Goal: Information Seeking & Learning: Learn about a topic

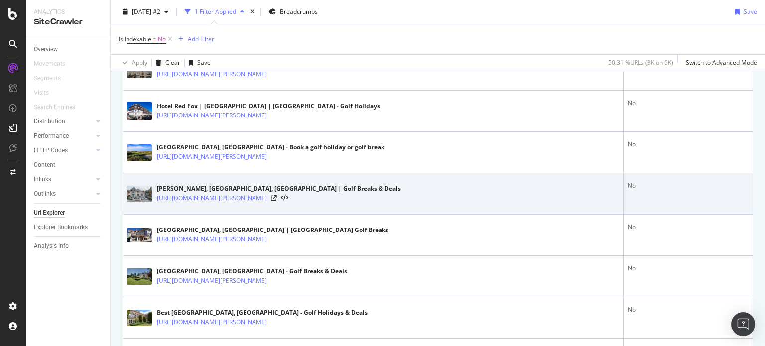
scroll to position [1739, 0]
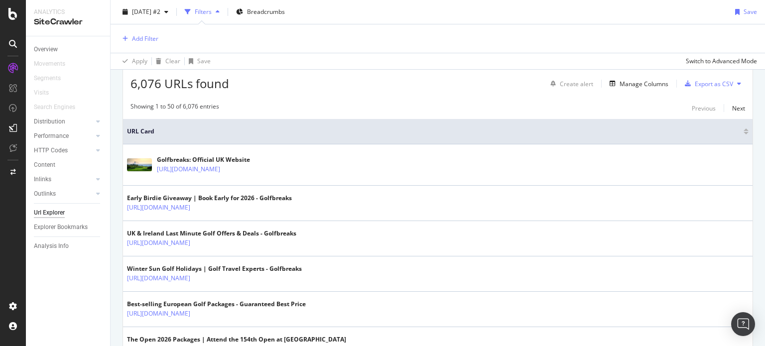
scroll to position [45, 0]
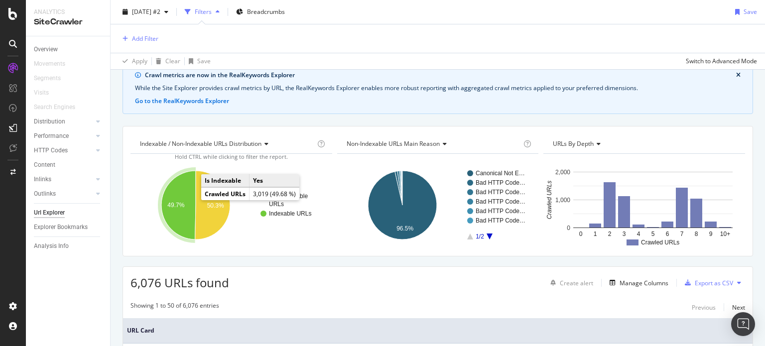
click at [184, 200] on icon "A chart." at bounding box center [178, 205] width 34 height 69
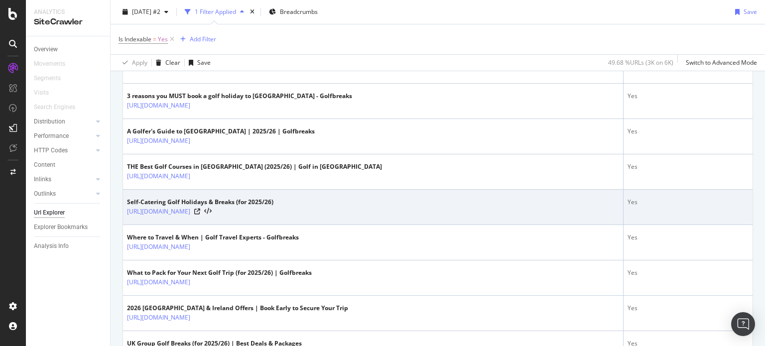
scroll to position [299, 0]
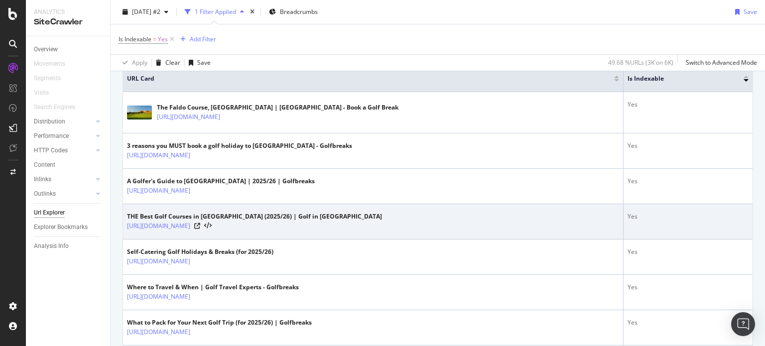
click at [451, 218] on div "THE Best Golf Courses in Mauritius (2025/26) | Golf in Mauritius https://www.go…" at bounding box center [373, 221] width 492 height 19
click at [190, 227] on link "https://www.golfbreaks.com/en-gb/inspiration/articles/best-golf-courses-mauriti…" at bounding box center [158, 226] width 63 height 10
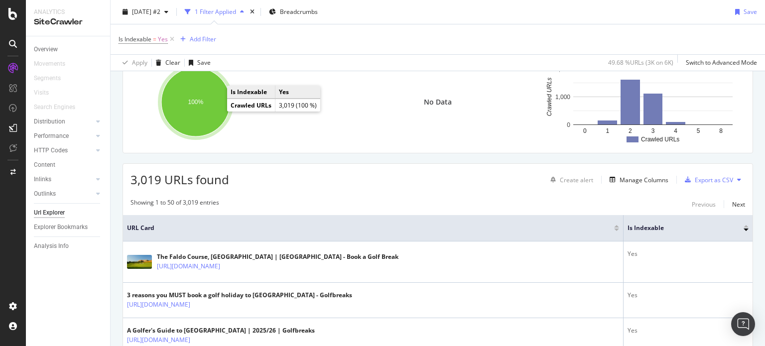
scroll to position [50, 0]
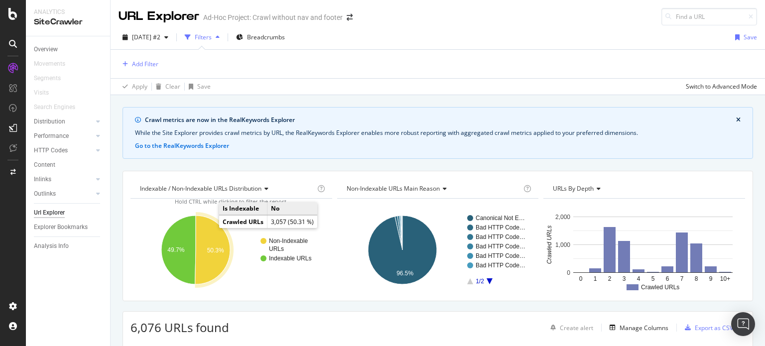
click at [213, 244] on icon "A chart." at bounding box center [212, 250] width 35 height 69
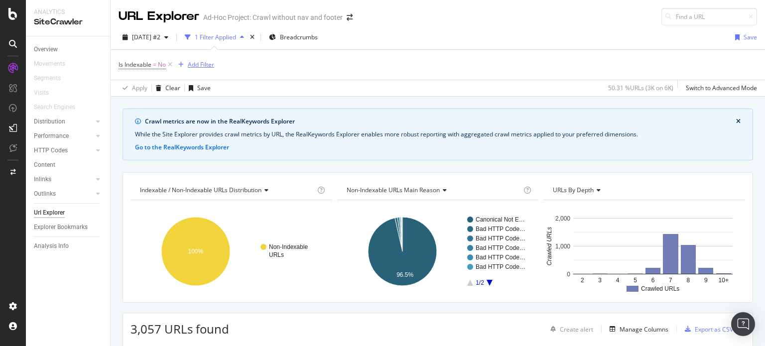
click at [209, 63] on div "Add Filter" at bounding box center [201, 64] width 26 height 8
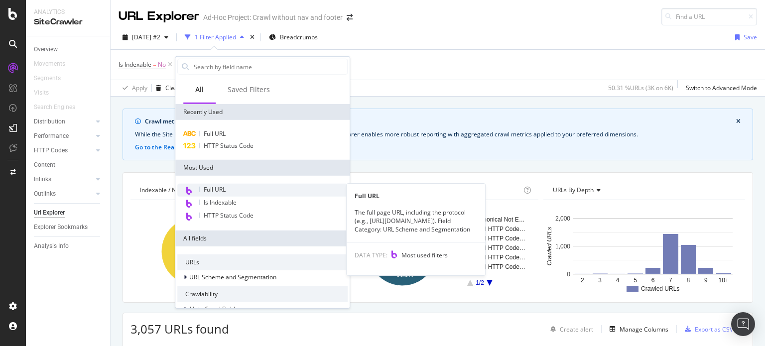
click at [225, 186] on span "Full URL" at bounding box center [215, 189] width 22 height 8
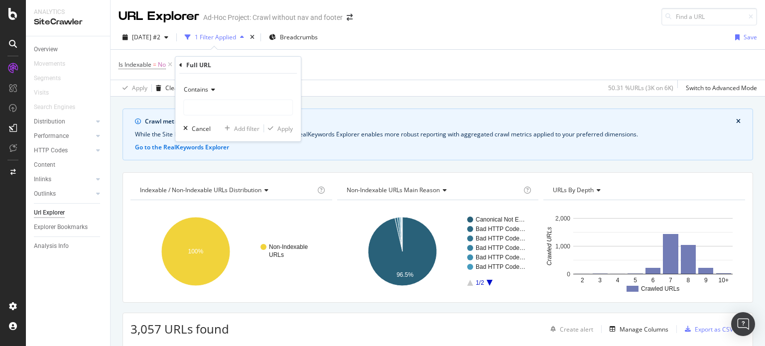
click at [219, 91] on div "Contains" at bounding box center [238, 90] width 110 height 16
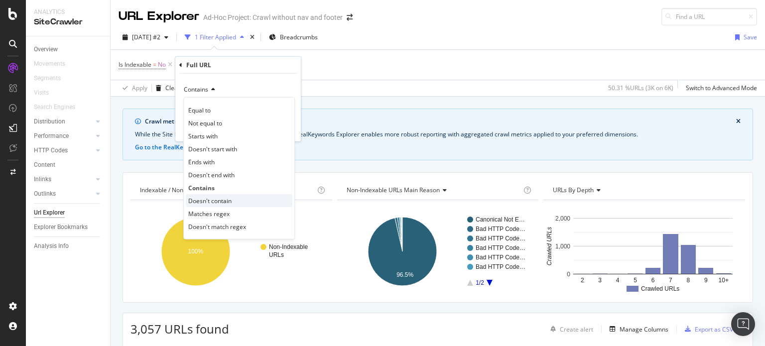
click at [225, 199] on span "Doesn't contain" at bounding box center [209, 200] width 43 height 8
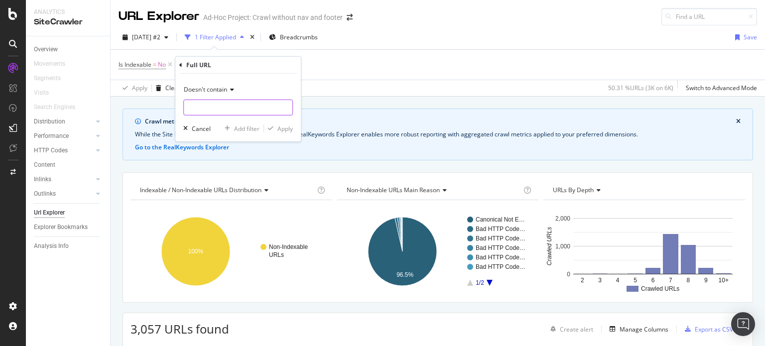
click at [230, 109] on input "text" at bounding box center [238, 108] width 109 height 16
type input "/"
type input "?filter"
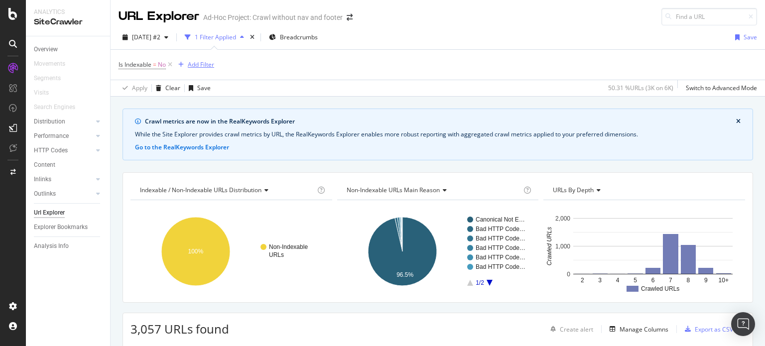
click at [195, 65] on div "Add Filter" at bounding box center [201, 64] width 26 height 8
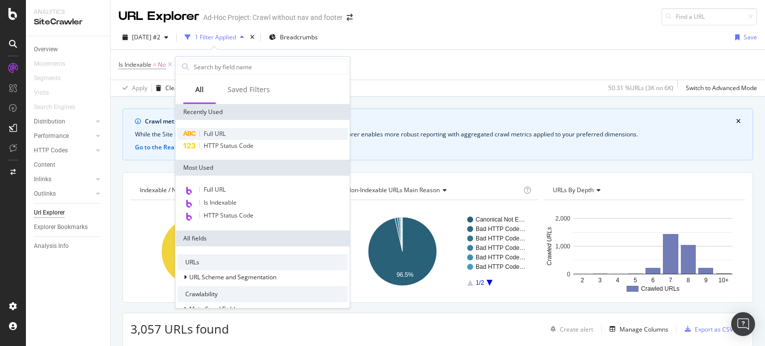
click at [217, 132] on span "Full URL" at bounding box center [215, 133] width 22 height 8
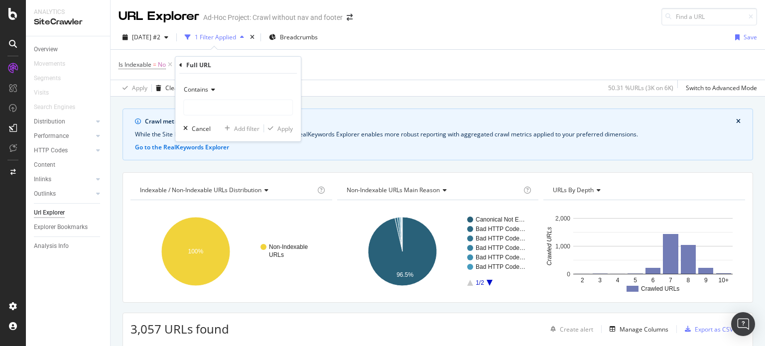
click at [213, 89] on icon at bounding box center [211, 90] width 7 height 6
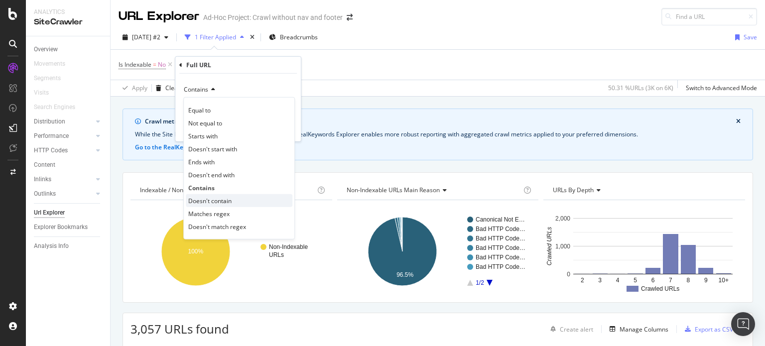
click at [222, 196] on span "Doesn't contain" at bounding box center [209, 200] width 43 height 8
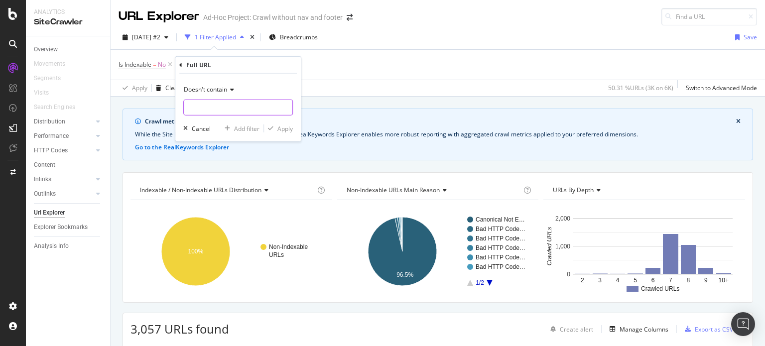
click at [216, 102] on input "text" at bounding box center [238, 108] width 109 height 16
type input "?filter"
click at [279, 128] on div "Apply" at bounding box center [284, 128] width 15 height 8
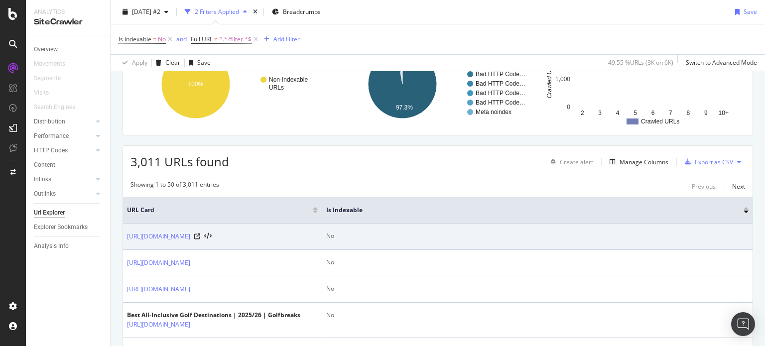
scroll to position [199, 0]
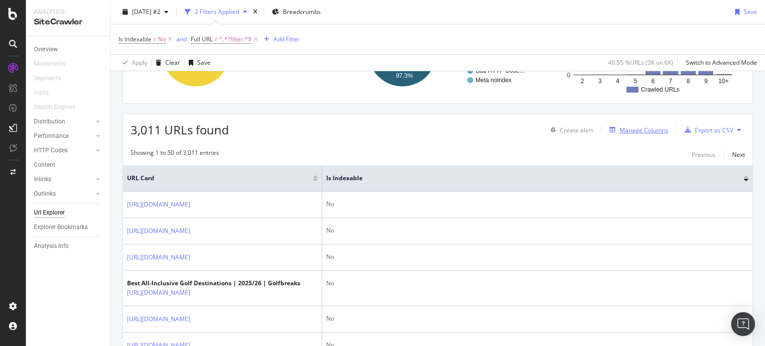
click at [646, 132] on div "Manage Columns" at bounding box center [643, 130] width 49 height 8
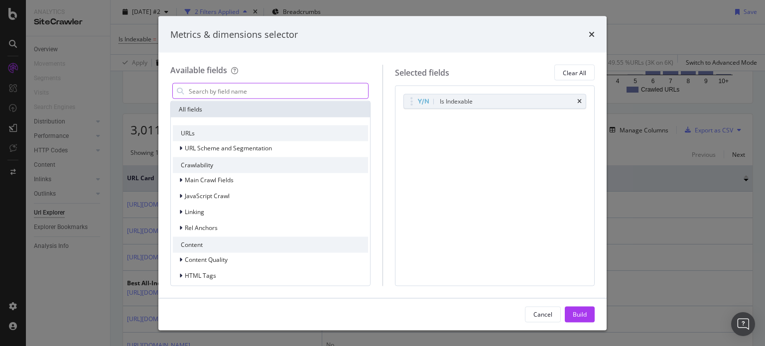
click at [213, 89] on input "modal" at bounding box center [278, 91] width 180 height 15
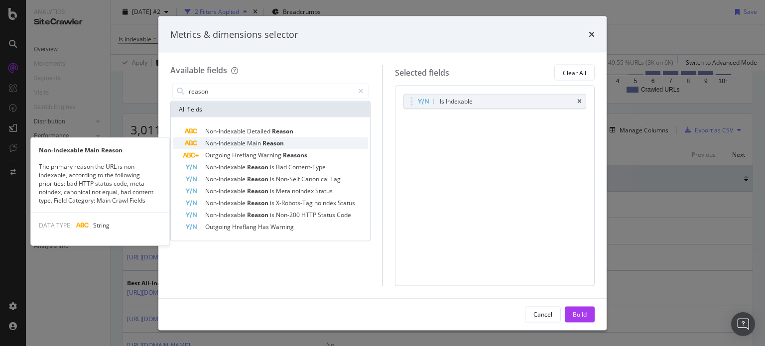
type input "reason"
click at [275, 145] on span "Reason" at bounding box center [272, 143] width 21 height 8
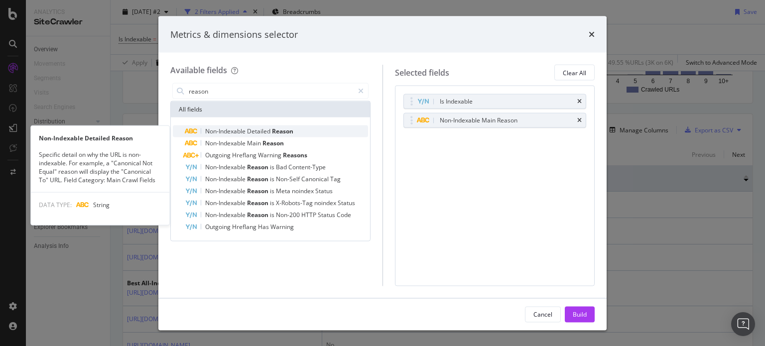
click at [269, 132] on span "Detailed" at bounding box center [259, 131] width 25 height 8
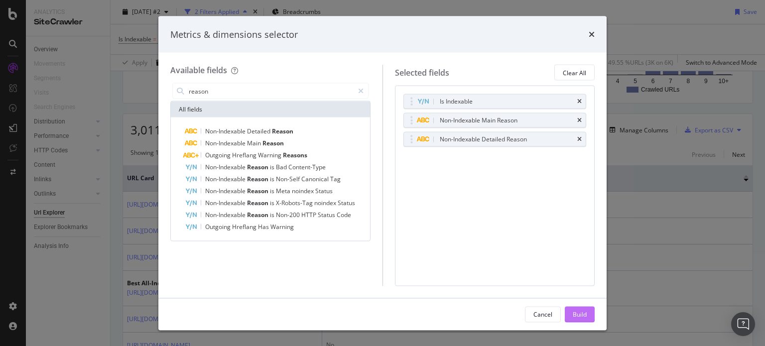
click at [583, 311] on div "Build" at bounding box center [580, 314] width 14 height 8
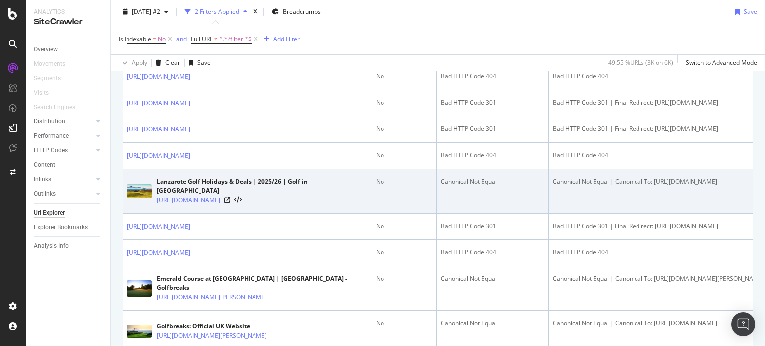
scroll to position [498, 0]
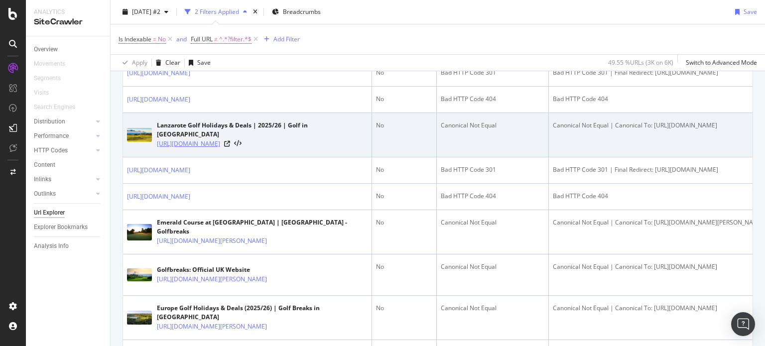
click at [220, 149] on link "https://www.golfbreaks.com/en-gb/holidays/lanzarote/?uid=blt53dbb13e9def85e8" at bounding box center [188, 144] width 63 height 10
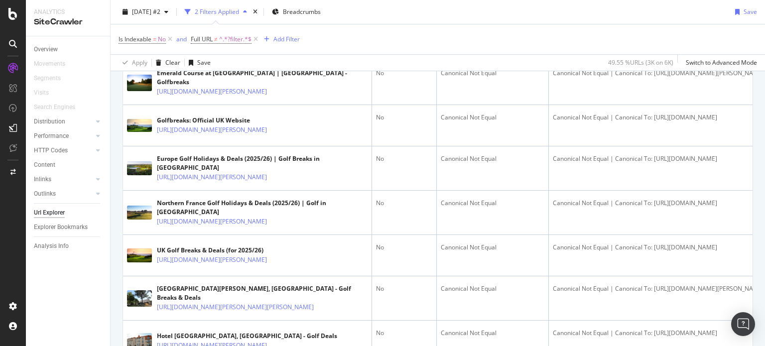
scroll to position [697, 0]
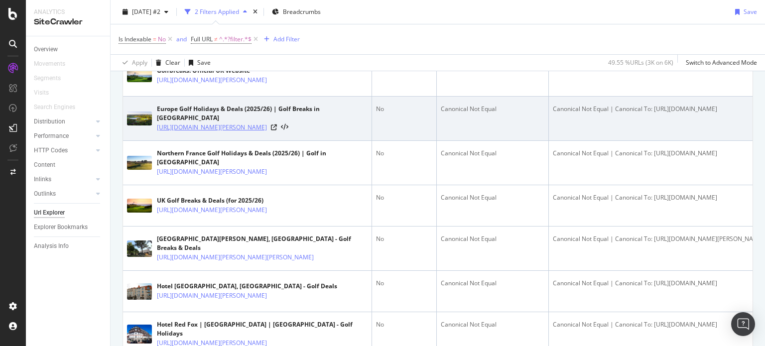
click at [267, 132] on link "[URL][DOMAIN_NAME][PERSON_NAME]" at bounding box center [212, 127] width 110 height 10
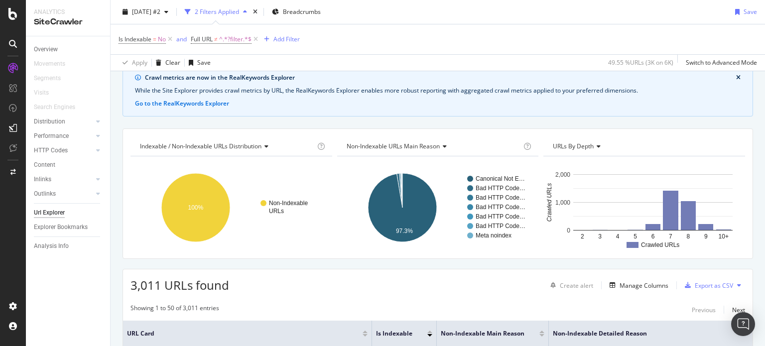
scroll to position [0, 0]
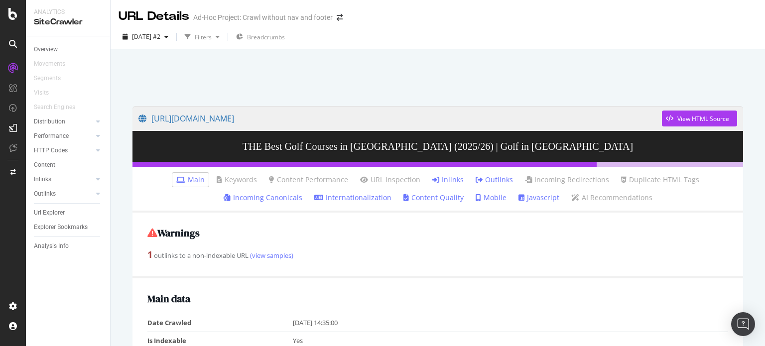
scroll to position [50, 0]
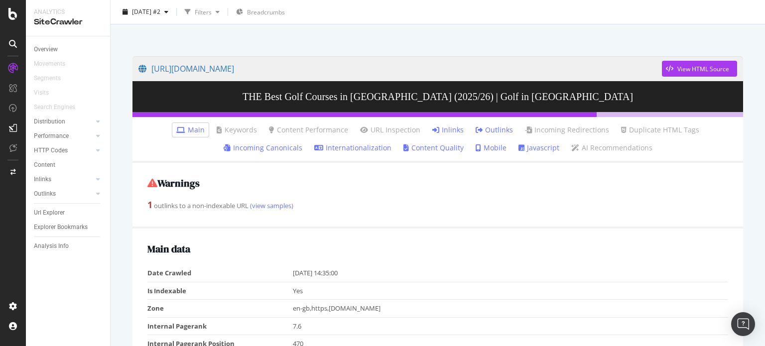
click at [441, 127] on link "Inlinks" at bounding box center [447, 130] width 31 height 10
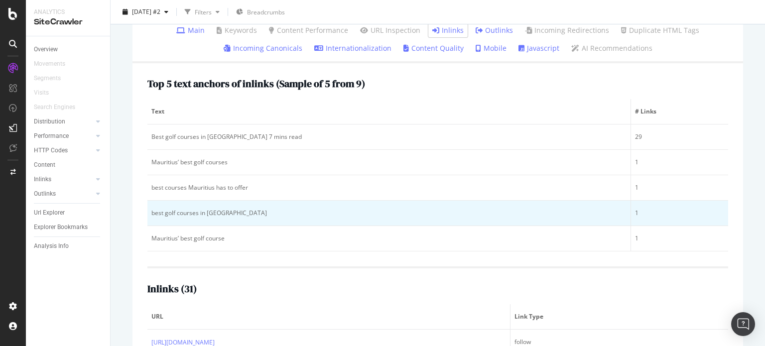
scroll to position [50, 0]
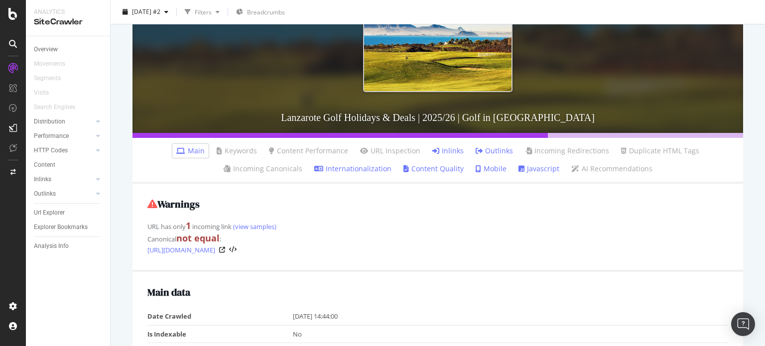
scroll to position [149, 0]
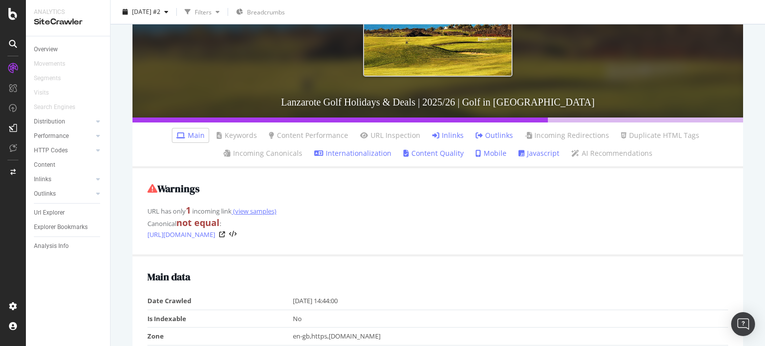
click at [250, 210] on link "(view samples)" at bounding box center [254, 211] width 45 height 9
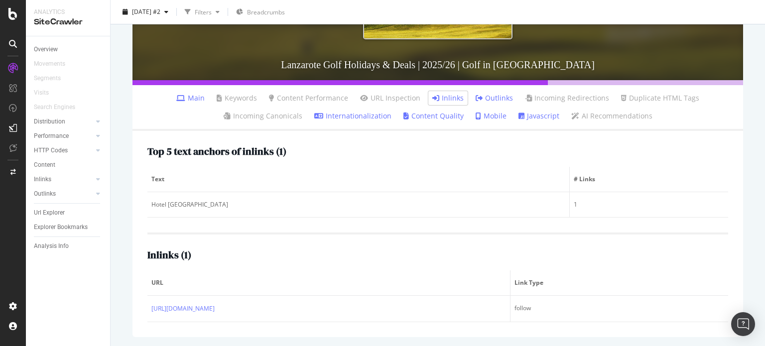
scroll to position [37, 0]
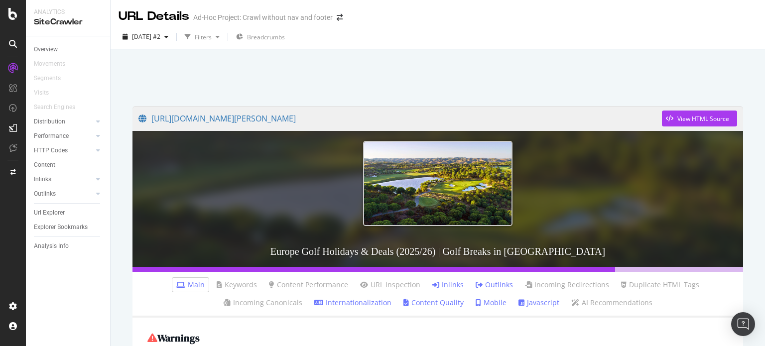
scroll to position [149, 0]
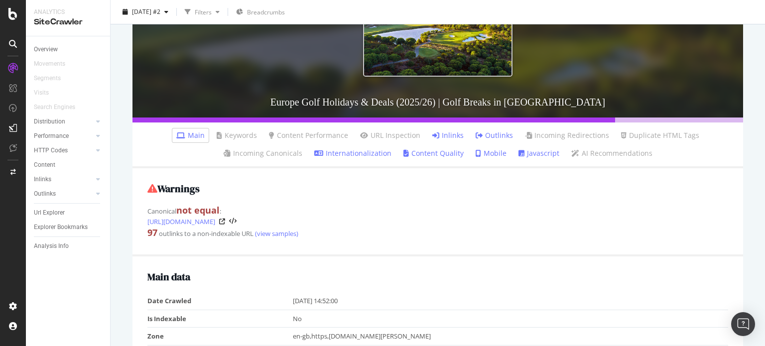
click at [437, 133] on link "Inlinks" at bounding box center [447, 135] width 31 height 10
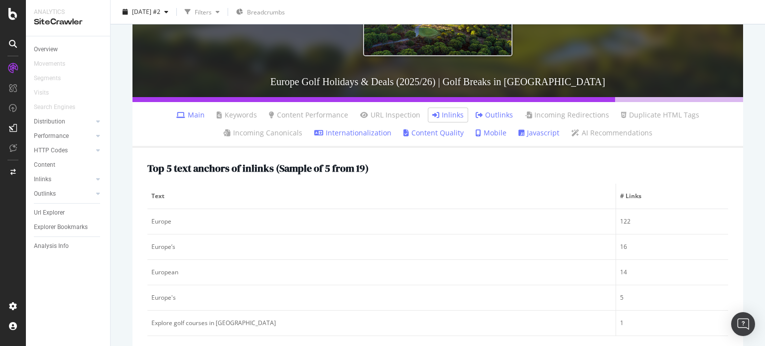
scroll to position [249, 0]
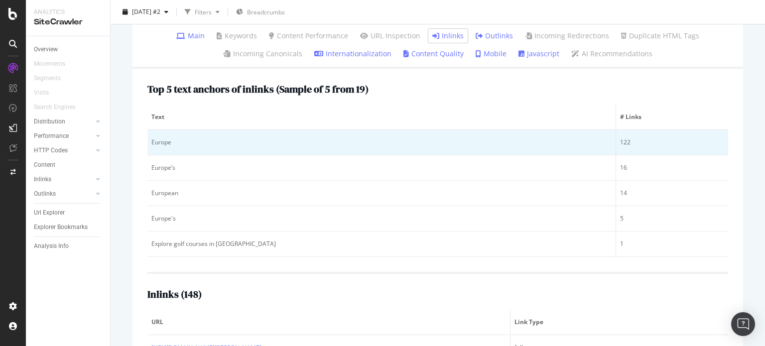
click at [620, 143] on div "122" at bounding box center [672, 142] width 104 height 9
click at [620, 144] on div "122" at bounding box center [672, 142] width 104 height 9
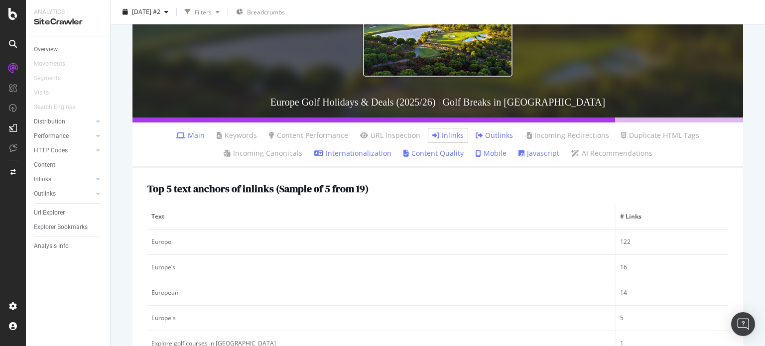
scroll to position [0, 0]
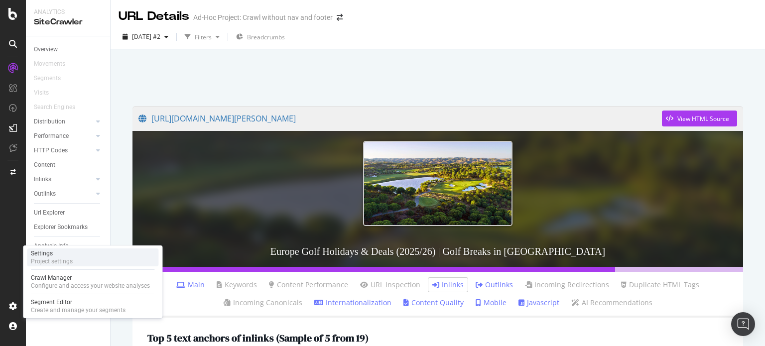
click at [54, 252] on div "Settings" at bounding box center [52, 253] width 42 height 8
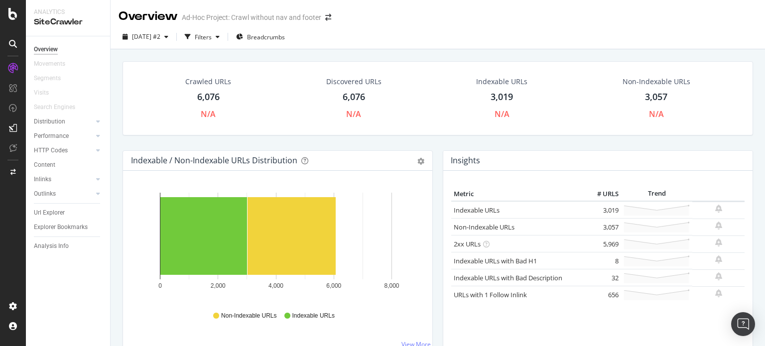
click at [502, 81] on div "Indexable URLs" at bounding box center [501, 82] width 51 height 10
click at [224, 38] on div "button" at bounding box center [218, 37] width 12 height 6
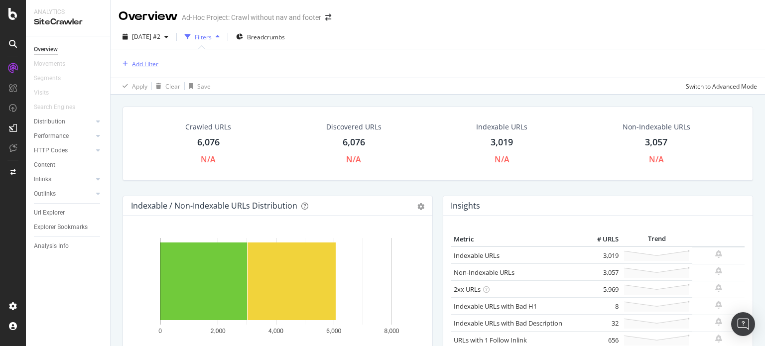
click at [139, 62] on div "Add Filter" at bounding box center [145, 64] width 26 height 8
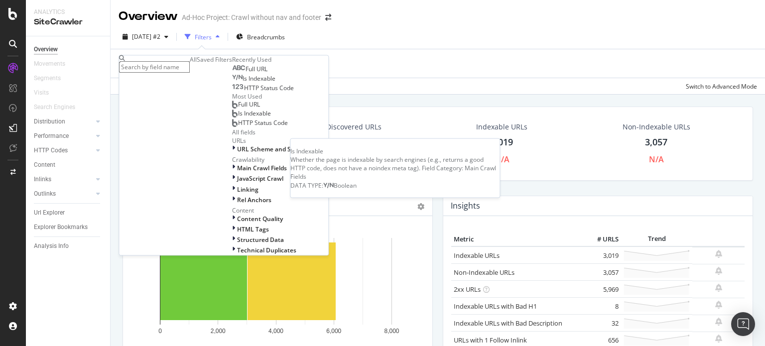
click at [232, 93] on div "HTTP Status Code" at bounding box center [263, 89] width 62 height 8
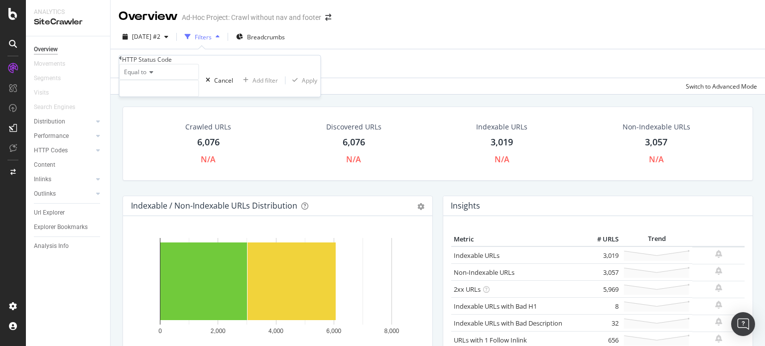
click at [122, 61] on icon at bounding box center [120, 58] width 3 height 6
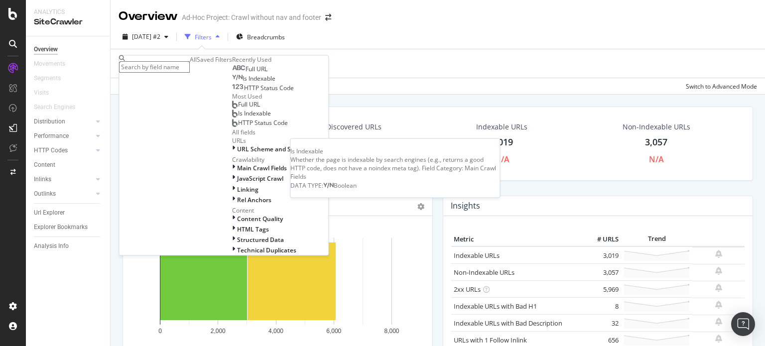
click at [243, 83] on span "Is Indexable" at bounding box center [259, 79] width 33 height 8
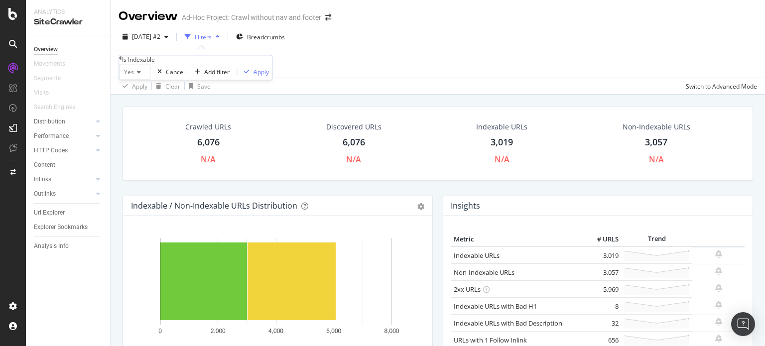
click at [145, 80] on div "Yes" at bounding box center [134, 72] width 31 height 16
click at [147, 101] on div "No" at bounding box center [135, 96] width 30 height 10
click at [251, 76] on div "Apply" at bounding box center [258, 72] width 15 height 8
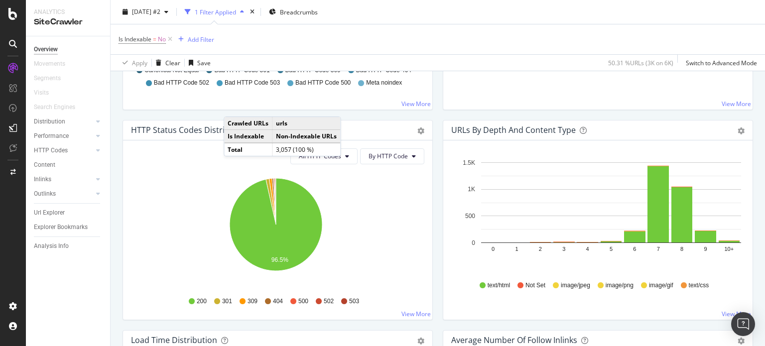
scroll to position [498, 0]
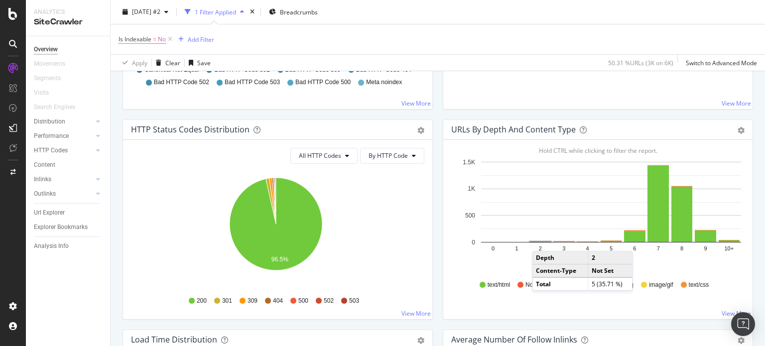
click at [538, 241] on rect "A chart." at bounding box center [540, 241] width 21 height 1
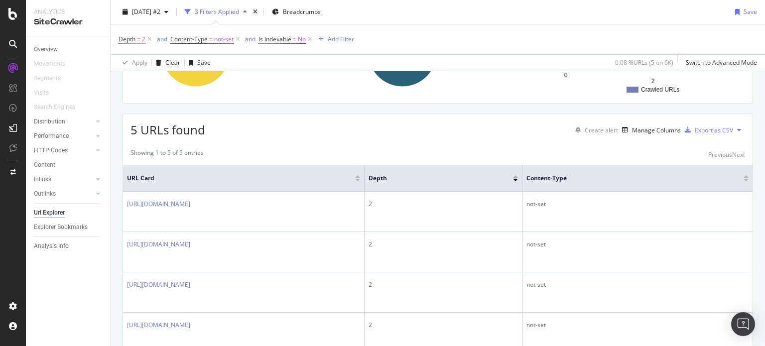
scroll to position [232, 0]
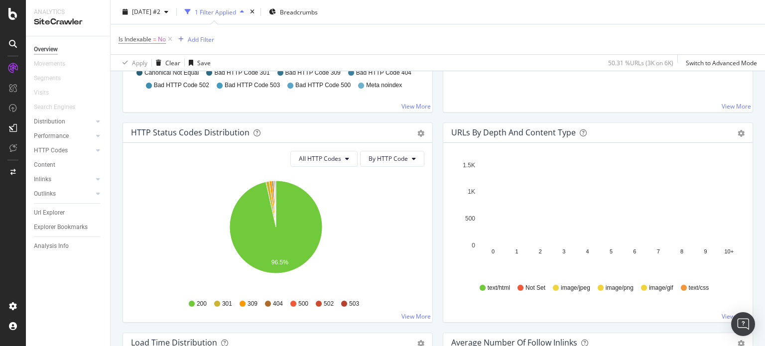
scroll to position [548, 0]
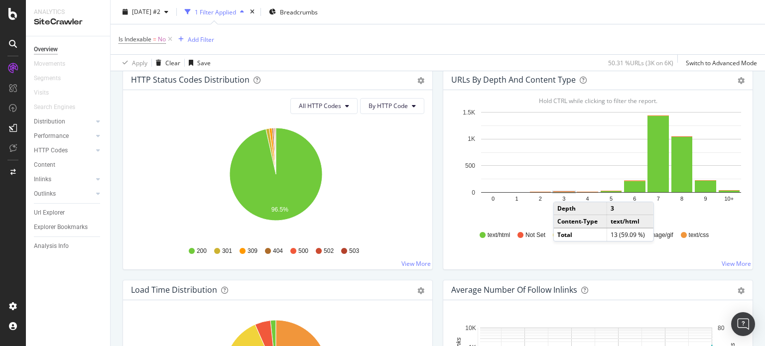
click at [559, 192] on rect "A chart." at bounding box center [563, 192] width 21 height 0
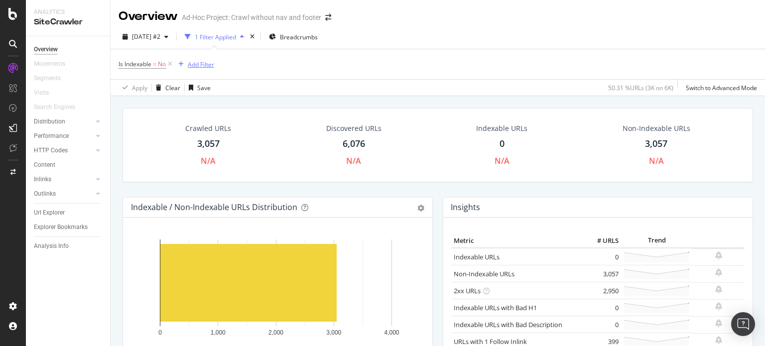
click at [194, 62] on div "Add Filter" at bounding box center [201, 64] width 26 height 8
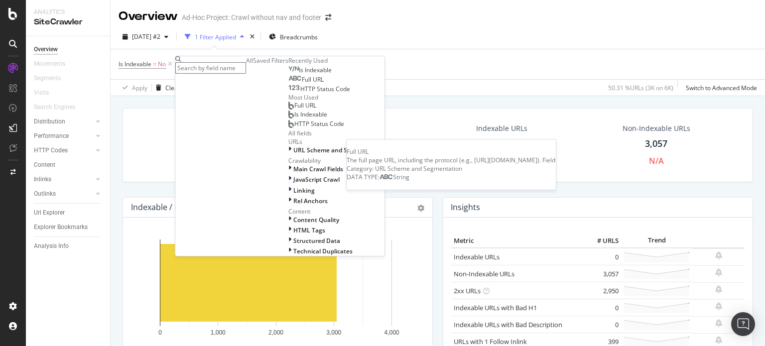
click at [288, 84] on div "Full URL" at bounding box center [305, 80] width 35 height 8
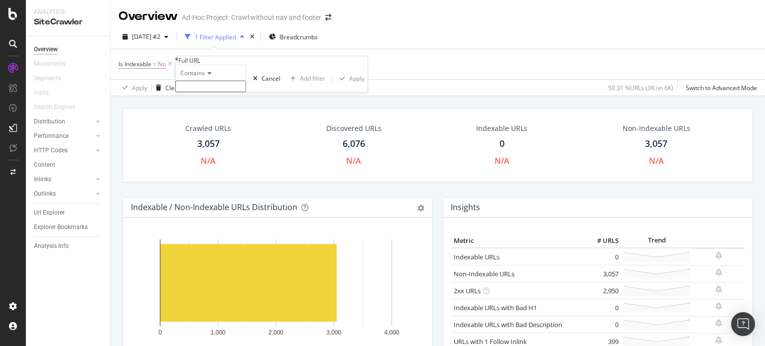
click at [221, 92] on input "text" at bounding box center [210, 86] width 71 height 11
type input "staging"
click at [349, 86] on div "Apply" at bounding box center [356, 81] width 15 height 8
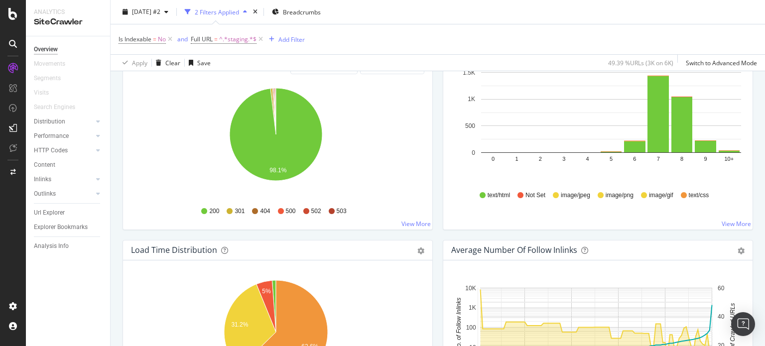
scroll to position [498, 0]
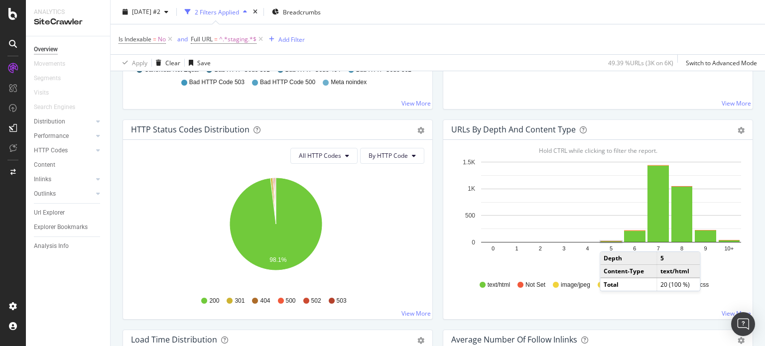
click at [606, 242] on rect "A chart." at bounding box center [611, 242] width 21 height 1
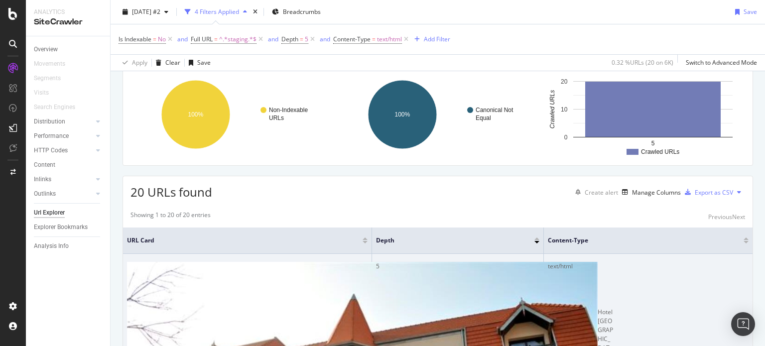
scroll to position [195, 0]
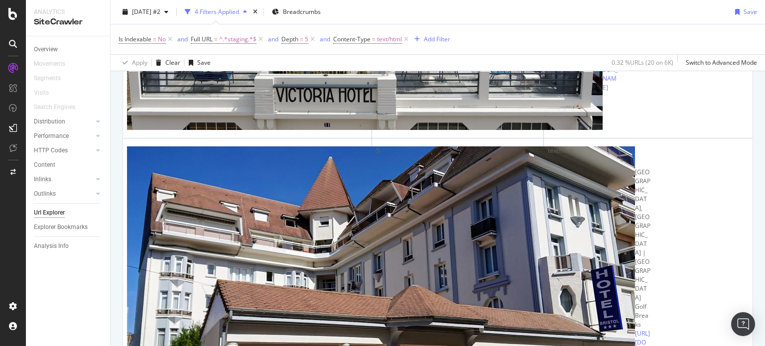
scroll to position [892, 0]
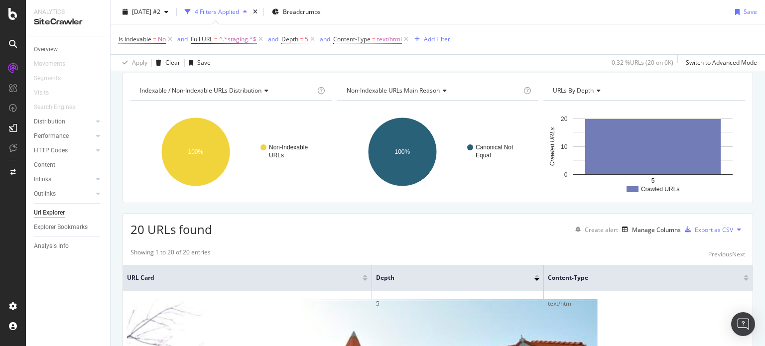
scroll to position [0, 0]
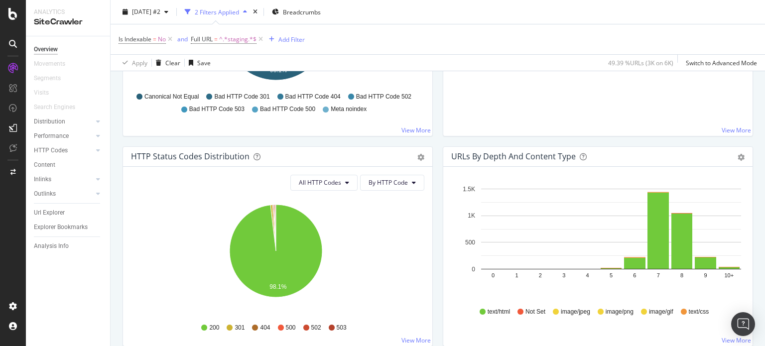
scroll to position [548, 0]
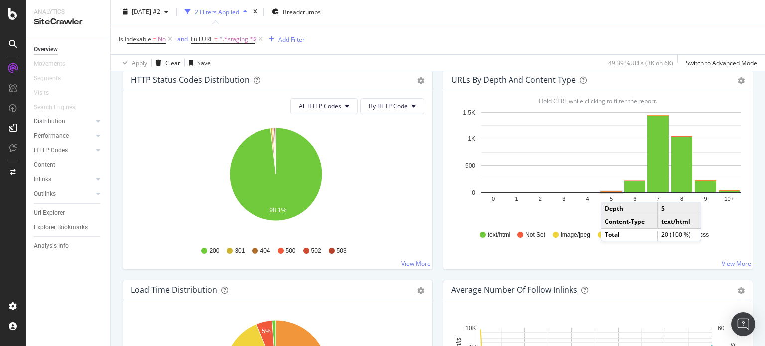
click at [607, 192] on rect "A chart." at bounding box center [611, 192] width 21 height 1
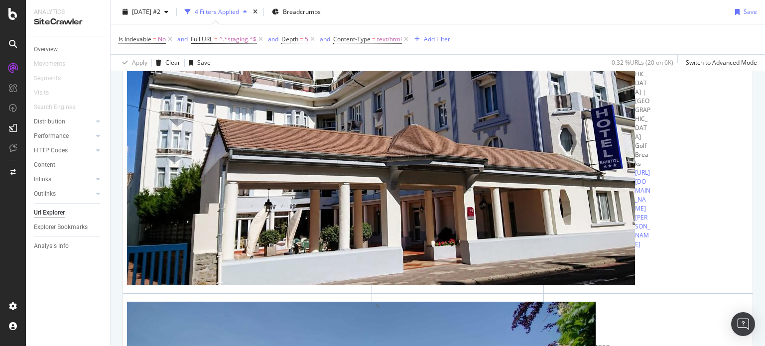
scroll to position [1092, 0]
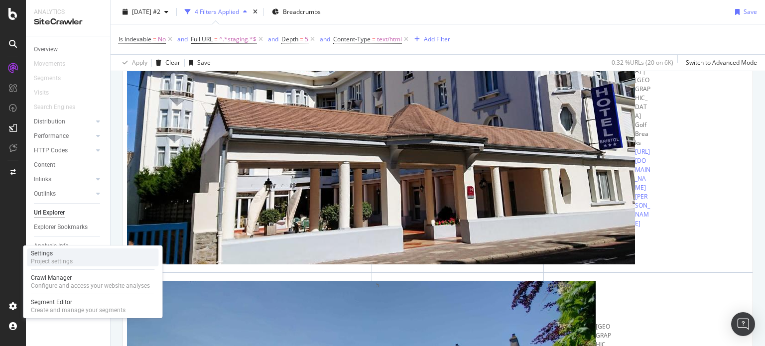
click at [56, 258] on div "Project settings" at bounding box center [52, 261] width 42 height 8
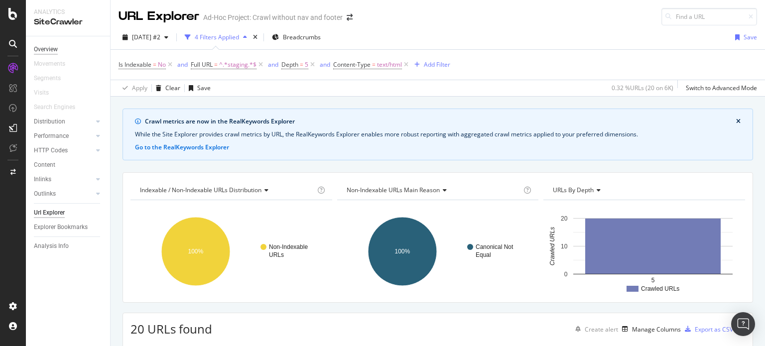
click at [52, 49] on div "Overview" at bounding box center [46, 49] width 24 height 10
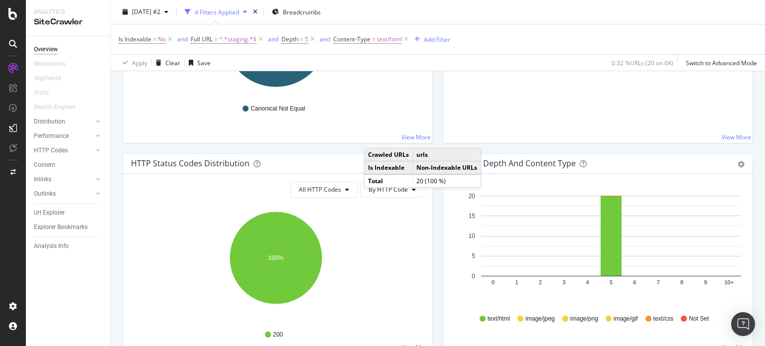
scroll to position [548, 0]
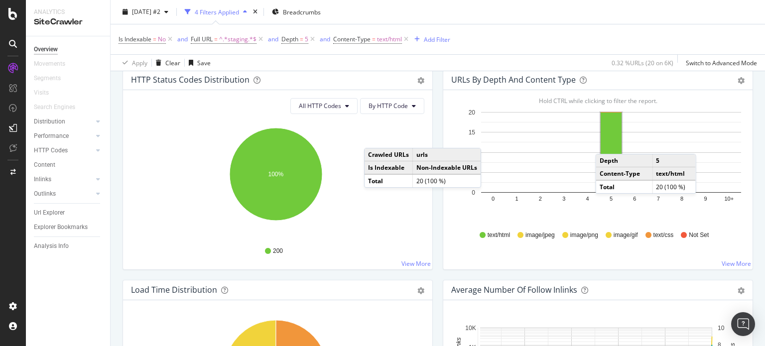
click at [602, 143] on rect "A chart." at bounding box center [611, 153] width 21 height 80
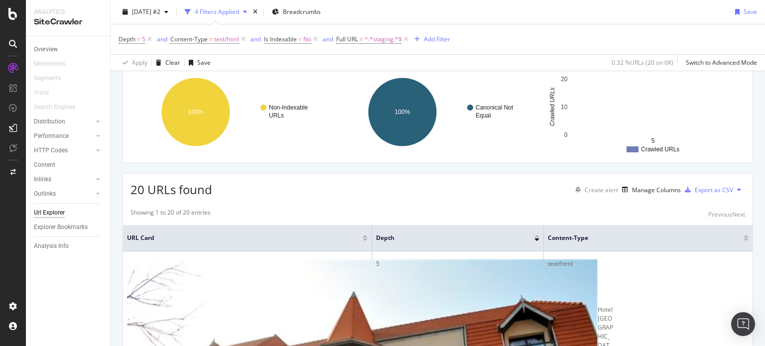
scroll to position [100, 0]
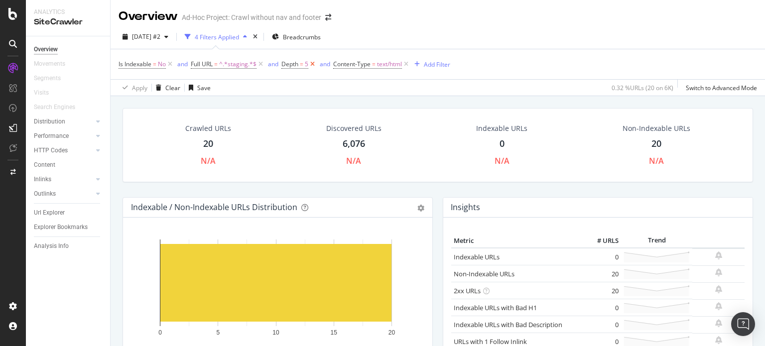
click at [315, 64] on icon at bounding box center [312, 64] width 8 height 10
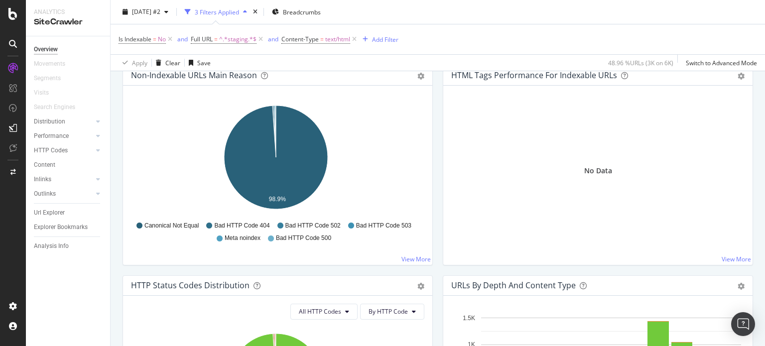
scroll to position [448, 0]
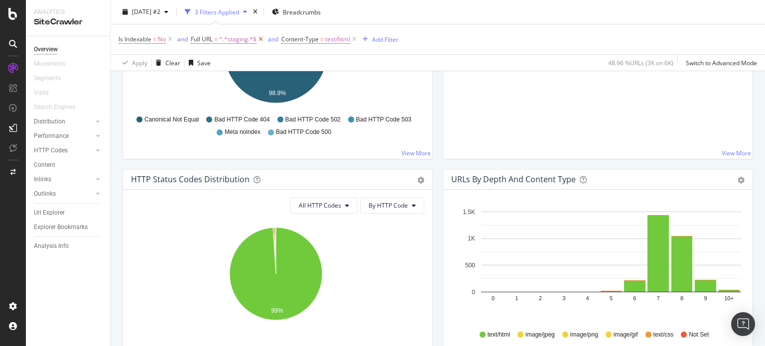
click at [263, 39] on icon at bounding box center [260, 39] width 8 height 10
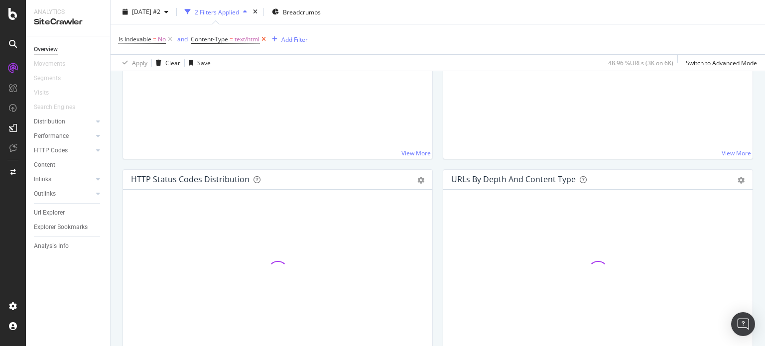
scroll to position [448, 0]
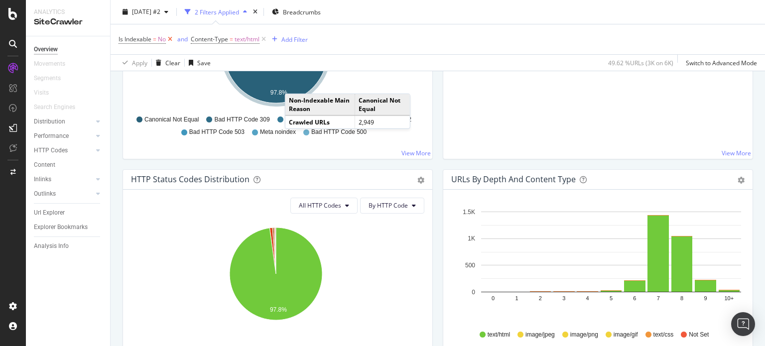
click at [171, 39] on icon at bounding box center [170, 39] width 8 height 10
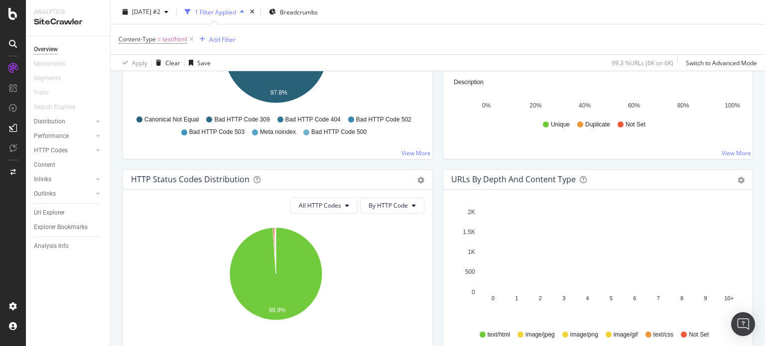
scroll to position [498, 0]
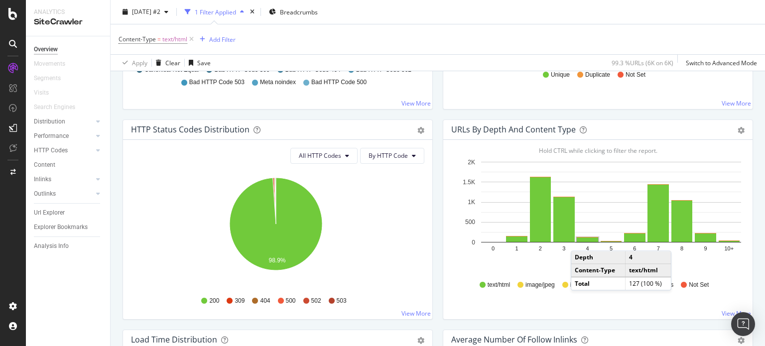
click at [577, 240] on rect "A chart." at bounding box center [587, 240] width 21 height 4
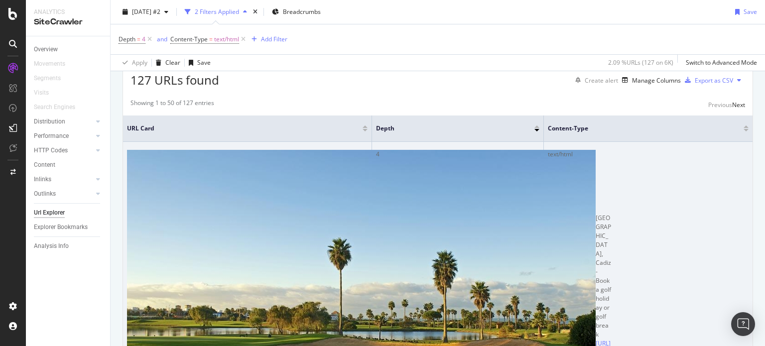
scroll to position [149, 0]
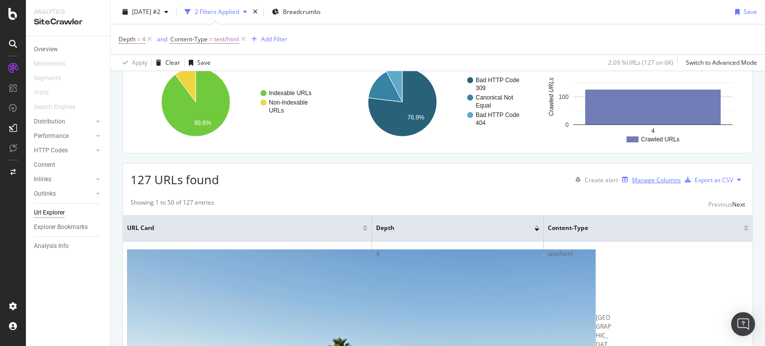
click at [653, 177] on div "Manage Columns" at bounding box center [656, 180] width 49 height 8
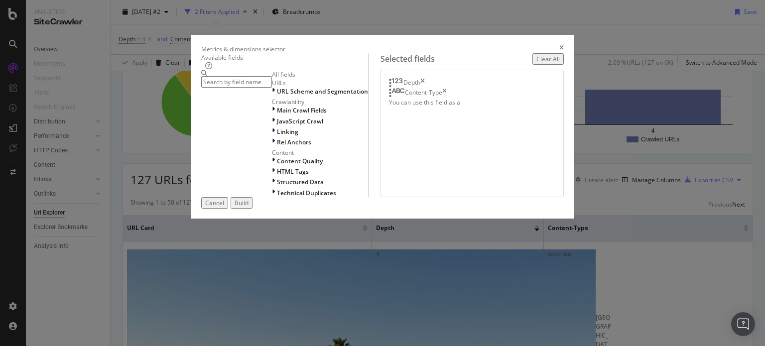
click at [272, 88] on input "modal" at bounding box center [236, 81] width 71 height 11
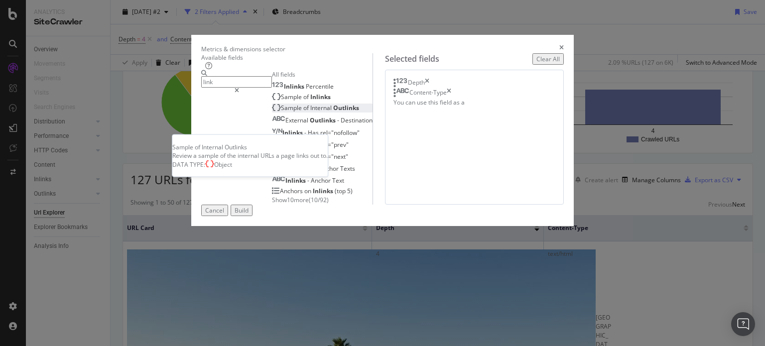
type input "link"
click at [333, 112] on span "Outlinks" at bounding box center [346, 108] width 26 height 8
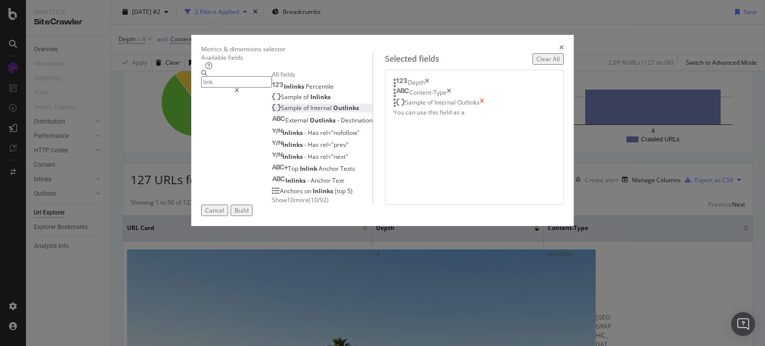
click at [484, 108] on icon "times" at bounding box center [482, 103] width 4 height 10
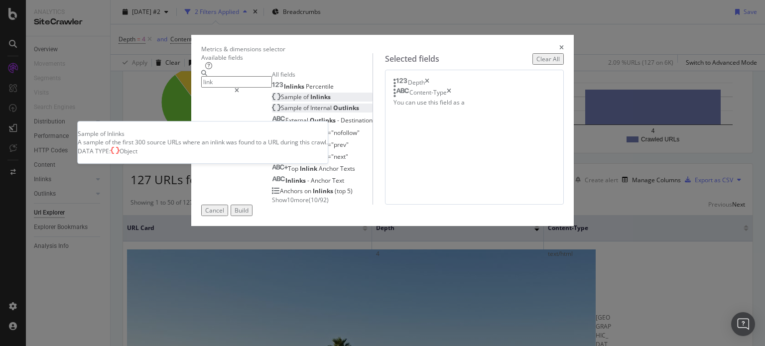
click at [310, 101] on span "Inlinks" at bounding box center [320, 97] width 20 height 8
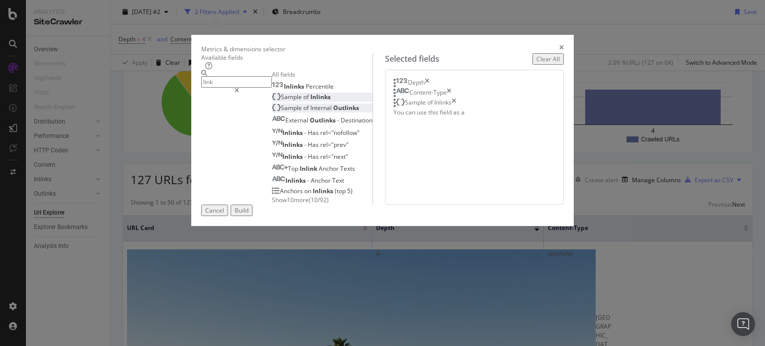
click at [248, 215] on div "Build" at bounding box center [242, 210] width 14 height 8
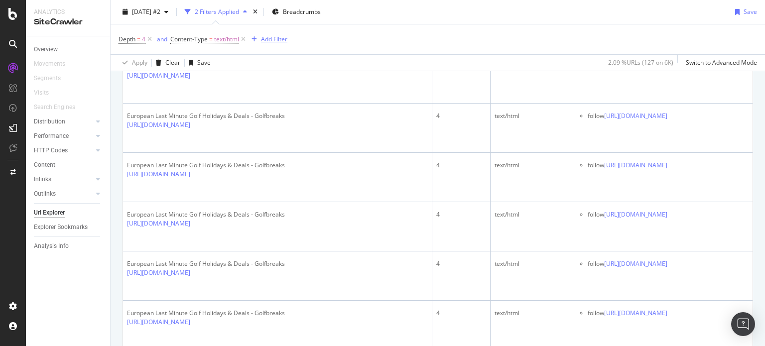
scroll to position [1091, 0]
click at [280, 37] on div "Add Filter" at bounding box center [274, 39] width 26 height 8
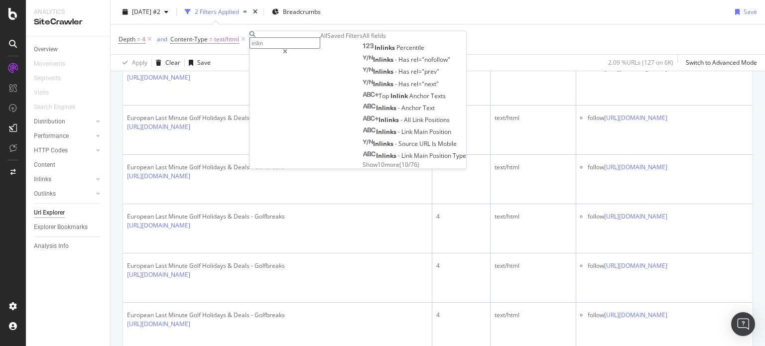
type input "inlin"
click at [363, 168] on span "Show 10 more" at bounding box center [381, 164] width 37 height 8
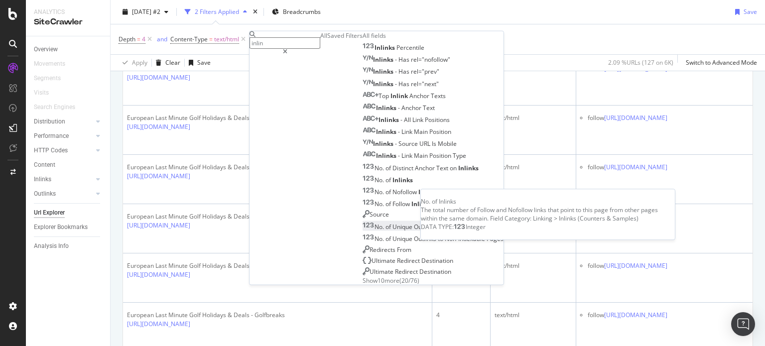
scroll to position [82, 0]
click at [414, 223] on span "Outlinks" at bounding box center [426, 227] width 24 height 8
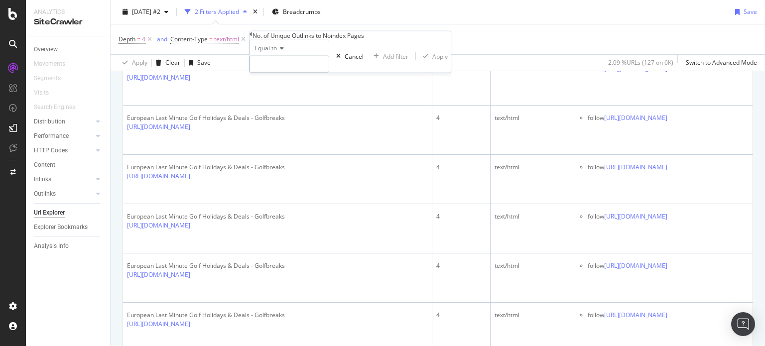
click at [314, 73] on input "number" at bounding box center [289, 64] width 80 height 17
click at [284, 51] on icon at bounding box center [280, 48] width 7 height 6
click at [288, 107] on span "Greater than" at bounding box center [270, 103] width 36 height 8
click at [283, 73] on input "number" at bounding box center [289, 64] width 80 height 17
type input "0"
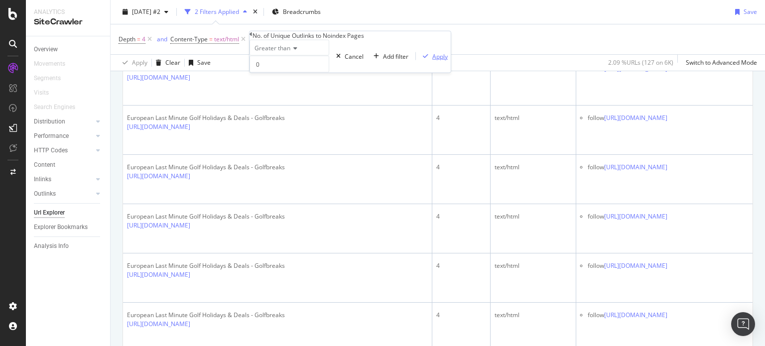
click at [432, 60] on div "Apply" at bounding box center [439, 56] width 15 height 8
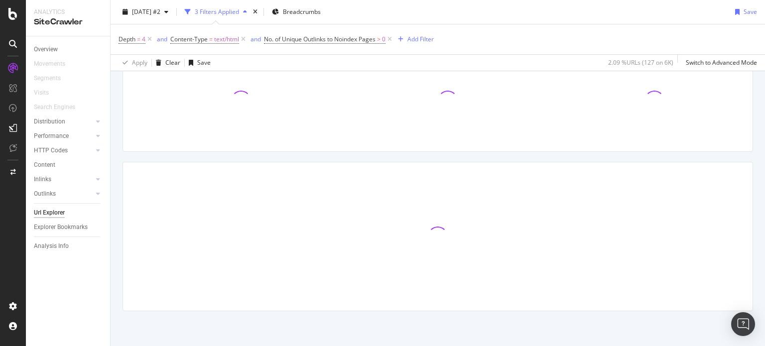
scroll to position [149, 0]
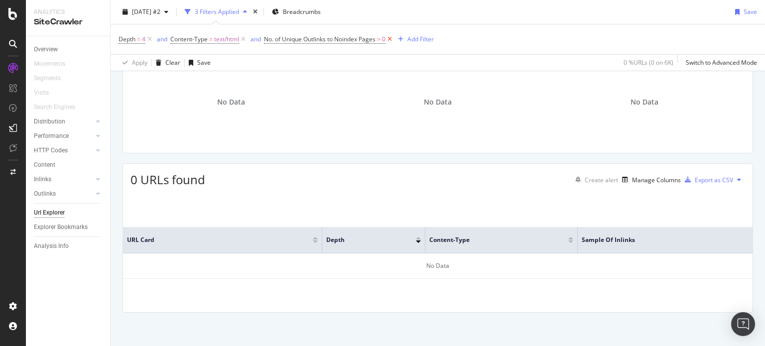
click at [394, 40] on icon at bounding box center [389, 39] width 8 height 10
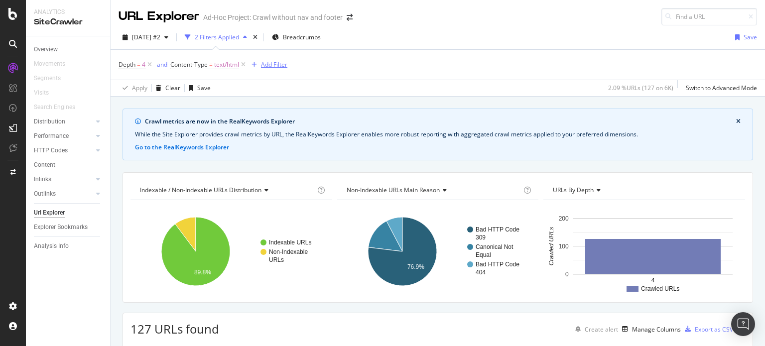
click at [273, 61] on div "Add Filter" at bounding box center [274, 64] width 26 height 8
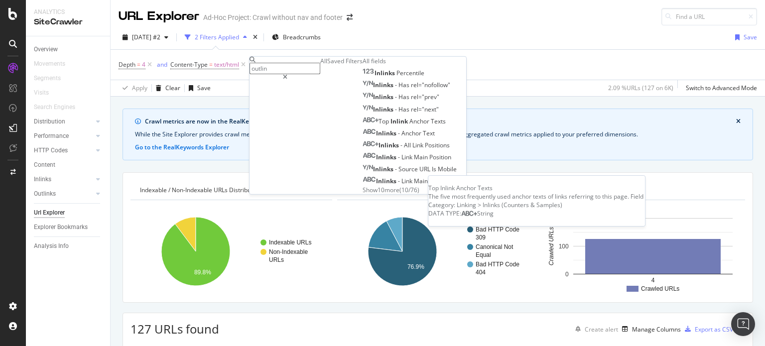
type input "outlink"
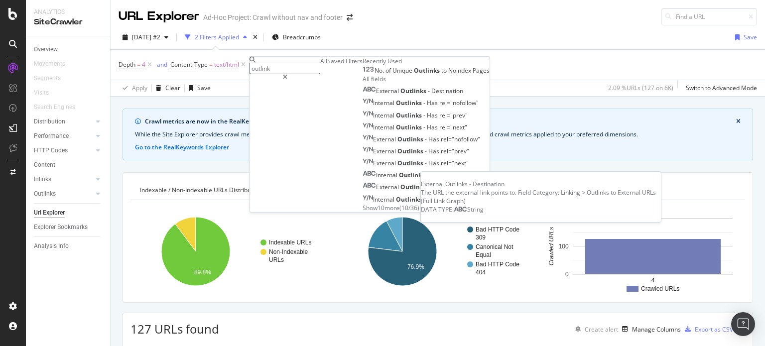
click at [400, 95] on span "Outlinks" at bounding box center [413, 91] width 27 height 8
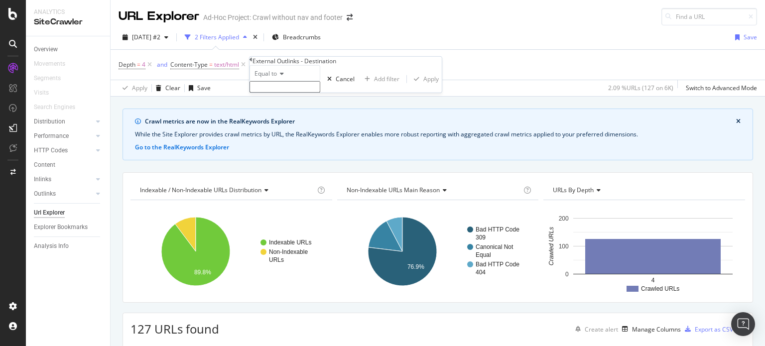
click at [311, 93] on input "text" at bounding box center [284, 86] width 71 height 11
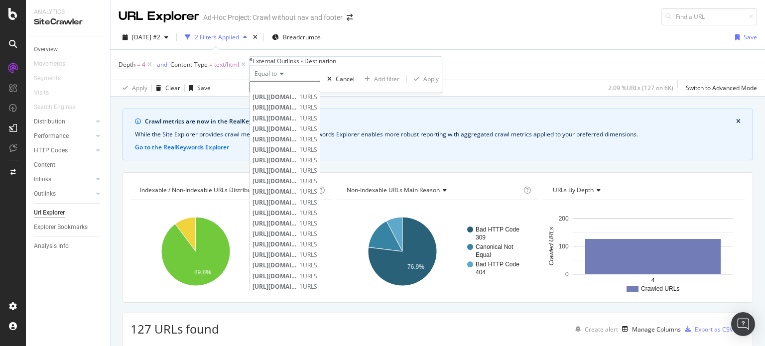
scroll to position [1686, 0]
click at [252, 63] on icon at bounding box center [250, 60] width 3 height 6
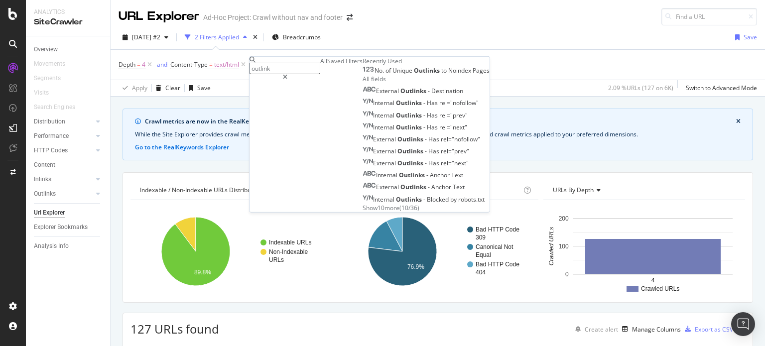
scroll to position [2, 0]
click at [363, 212] on span "Show 10 more" at bounding box center [381, 207] width 37 height 8
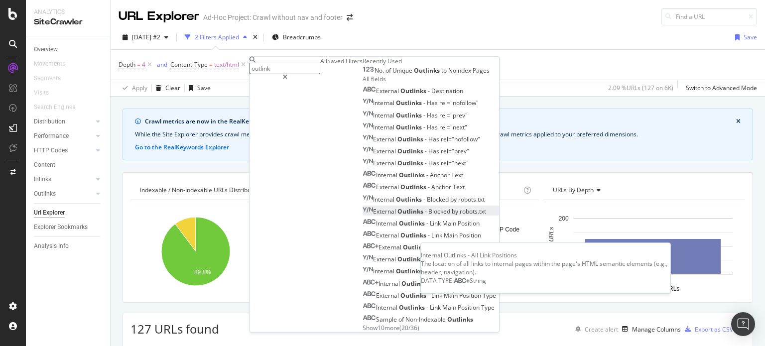
scroll to position [122, 0]
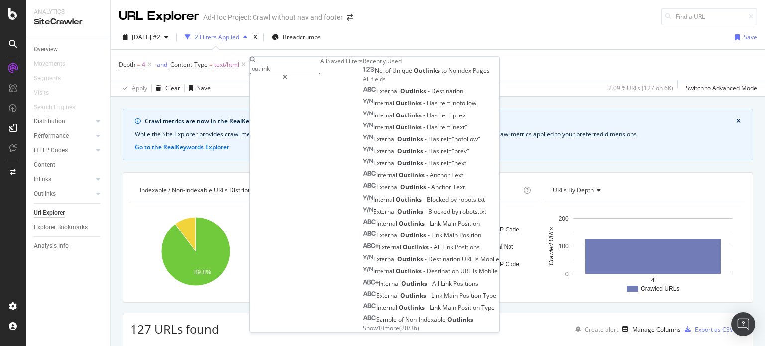
click at [363, 324] on span "Show 10 more" at bounding box center [381, 328] width 37 height 8
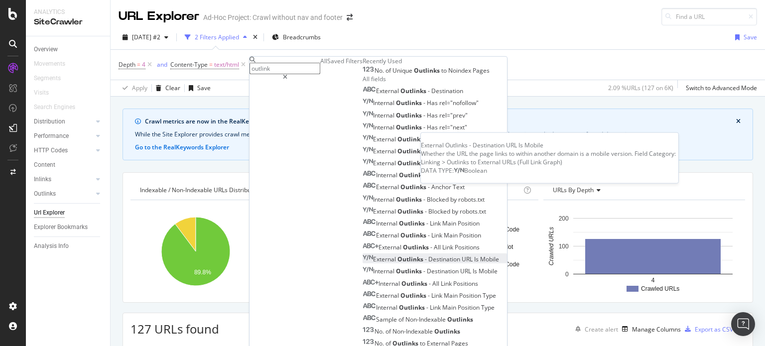
scroll to position [243, 0]
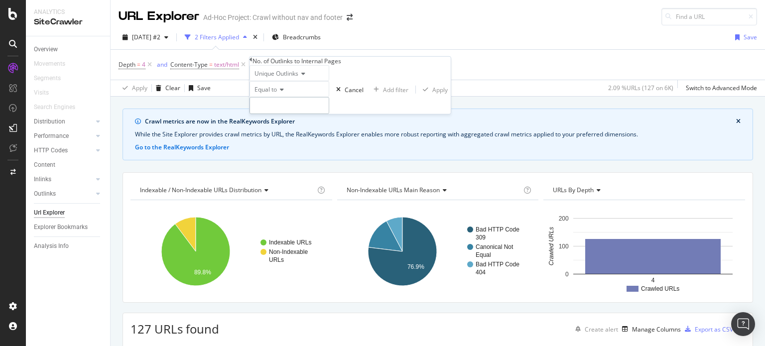
click at [293, 114] on input "number" at bounding box center [289, 105] width 80 height 17
click at [283, 93] on icon at bounding box center [280, 90] width 7 height 6
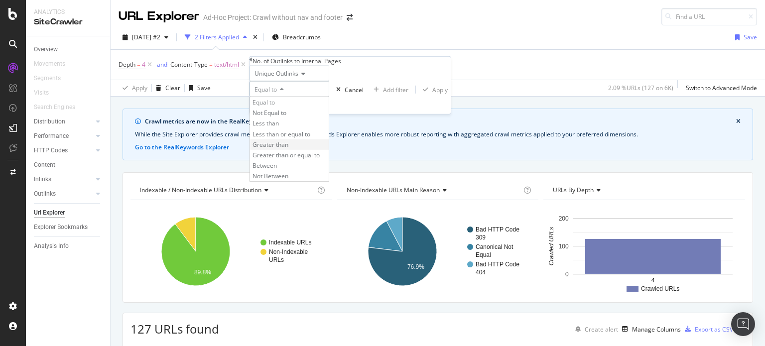
click at [286, 149] on span "Greater than" at bounding box center [270, 144] width 36 height 8
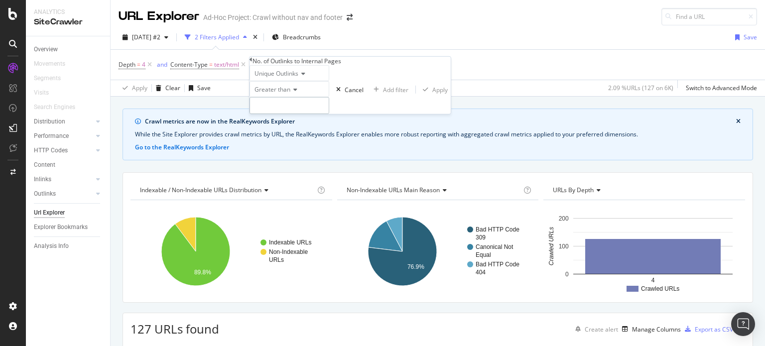
click at [286, 114] on input "number" at bounding box center [289, 105] width 80 height 17
type input "0"
click at [432, 94] on div "Apply" at bounding box center [439, 89] width 15 height 8
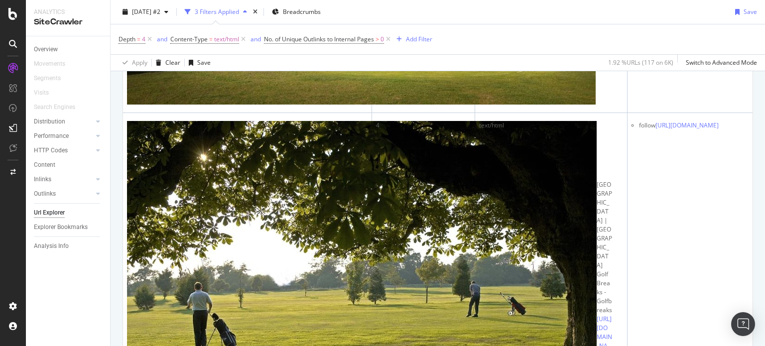
scroll to position [3821, 0]
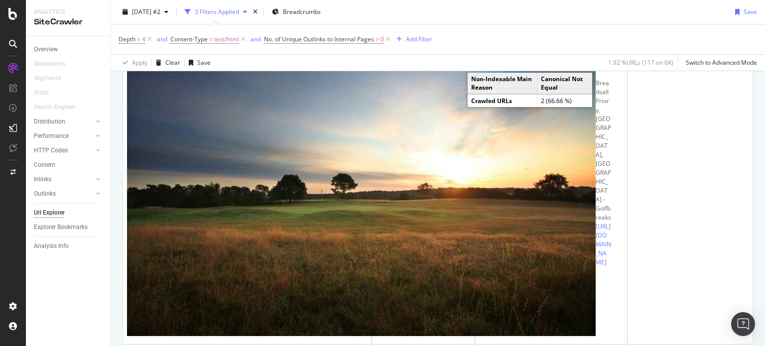
scroll to position [3456, 0]
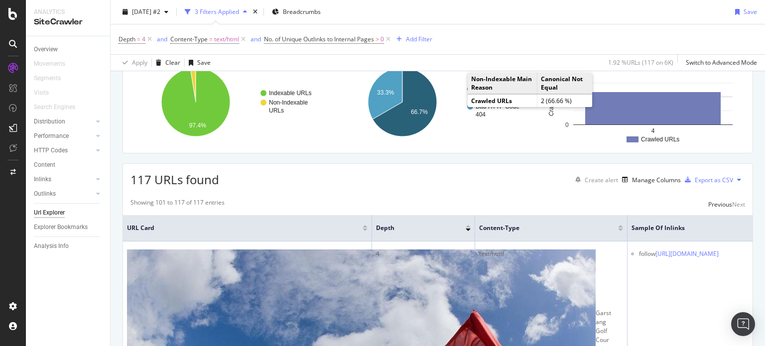
scroll to position [1549, 0]
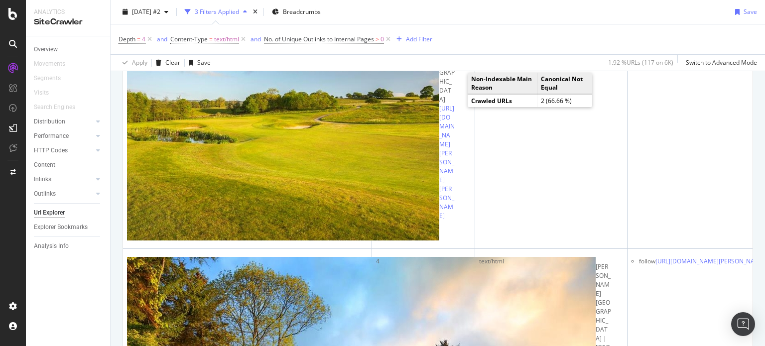
scroll to position [400, 0]
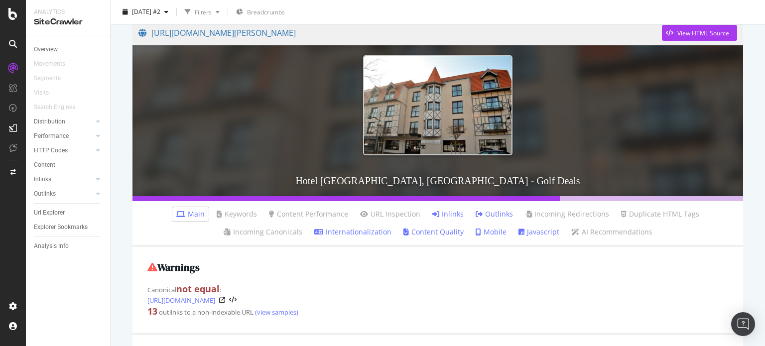
scroll to position [199, 0]
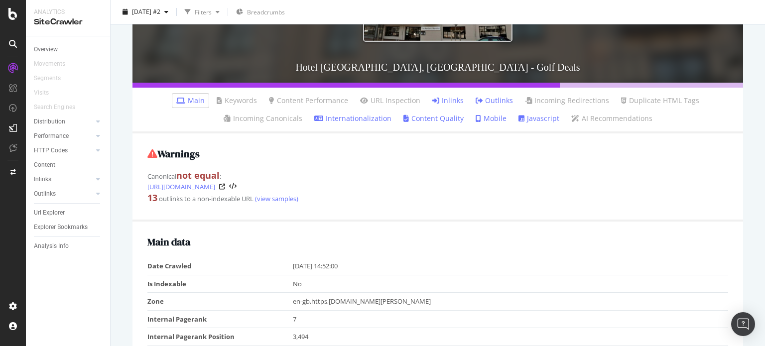
click at [453, 102] on link "Inlinks" at bounding box center [447, 101] width 31 height 10
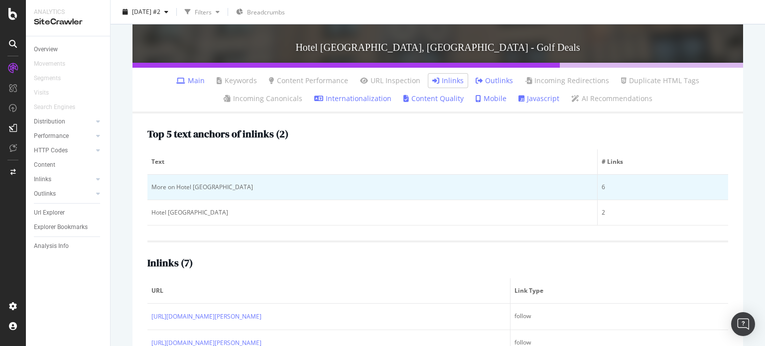
scroll to position [235, 0]
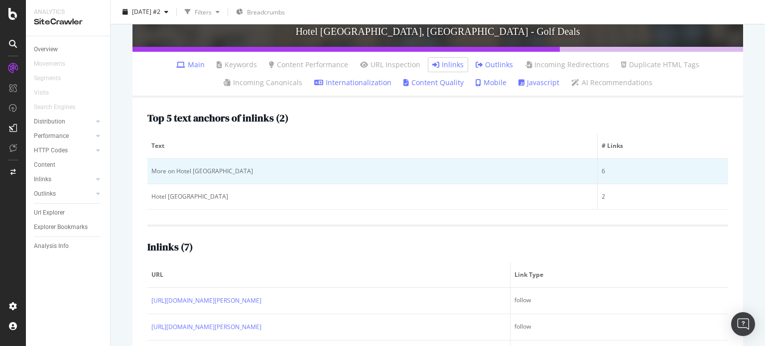
click at [201, 167] on div "More on Hotel Les Jardins Hardelot" at bounding box center [372, 171] width 442 height 9
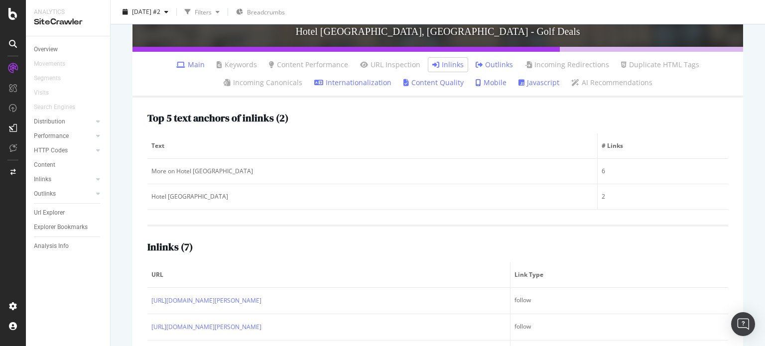
click at [236, 222] on div "Top 5 text anchors of inlinks ( 2 ) Text # Links More on Hotel Les Jardins Hard…" at bounding box center [437, 293] width 610 height 390
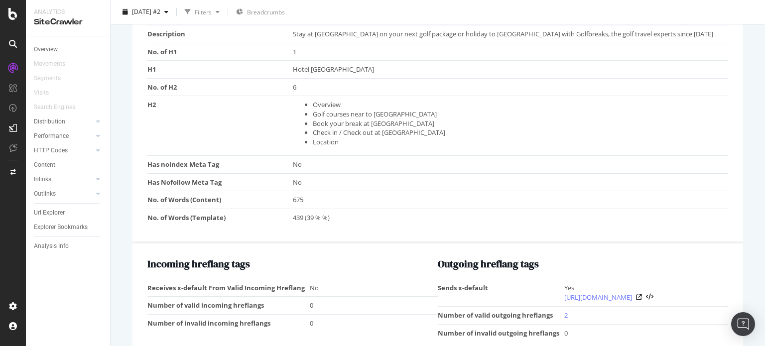
scroll to position [797, 0]
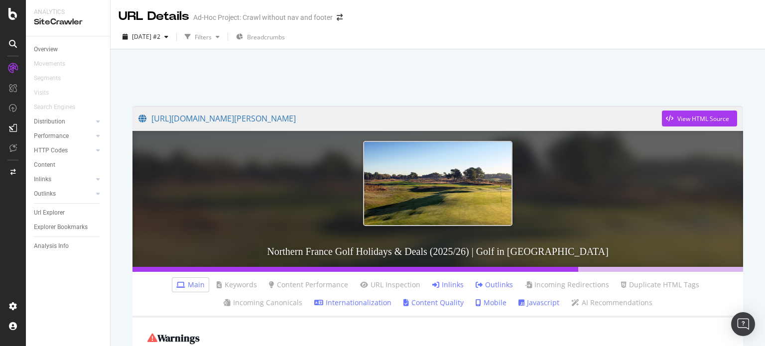
scroll to position [100, 0]
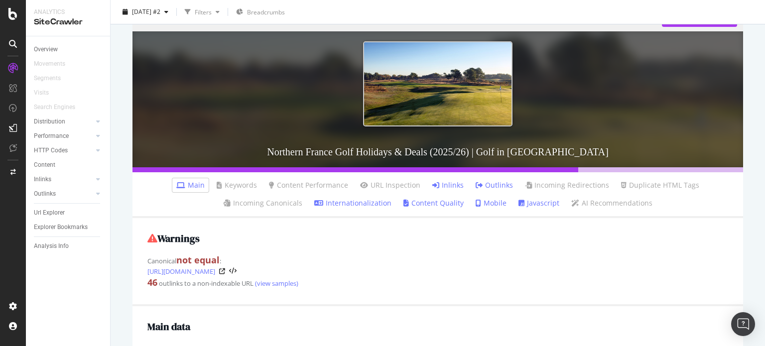
click at [436, 186] on link "Inlinks" at bounding box center [447, 185] width 31 height 10
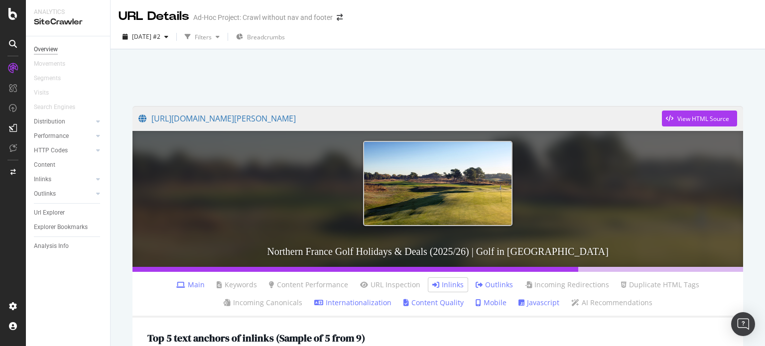
click at [50, 51] on div "Overview" at bounding box center [46, 49] width 24 height 10
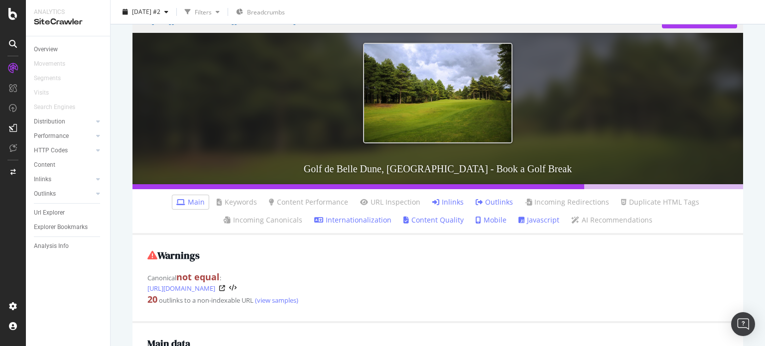
scroll to position [100, 0]
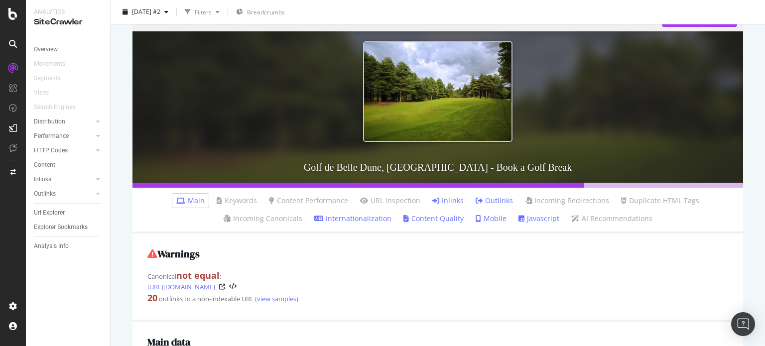
click at [438, 205] on link "Inlinks" at bounding box center [447, 201] width 31 height 10
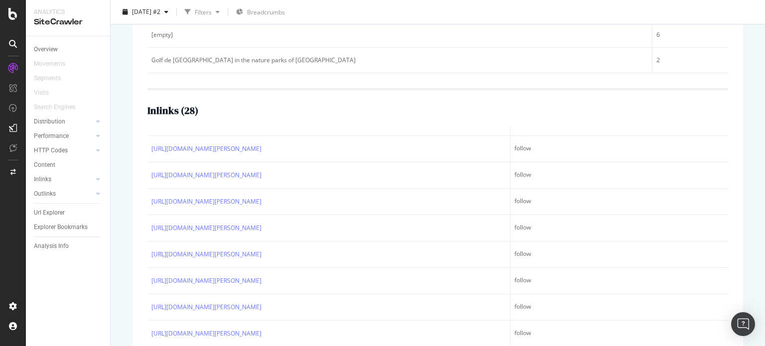
scroll to position [512, 0]
